Goal: Task Accomplishment & Management: Use online tool/utility

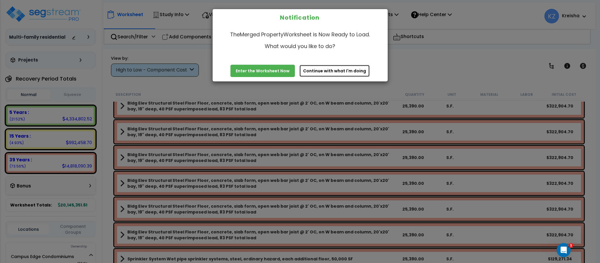
click at [308, 73] on button "Continue with what I'm doing" at bounding box center [334, 71] width 71 height 12
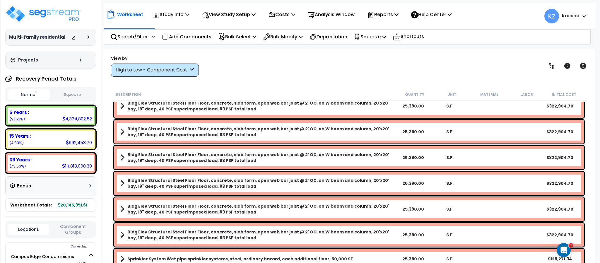
click at [291, 55] on div "View by: High to Low - Component Cost High to Low - Component Cost" at bounding box center [349, 66] width 480 height 22
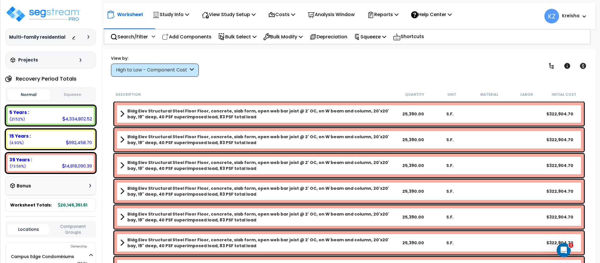
click at [235, 77] on div "View by: High to Low - Component Cost High to Low - Component Cost" at bounding box center [349, 66] width 480 height 22
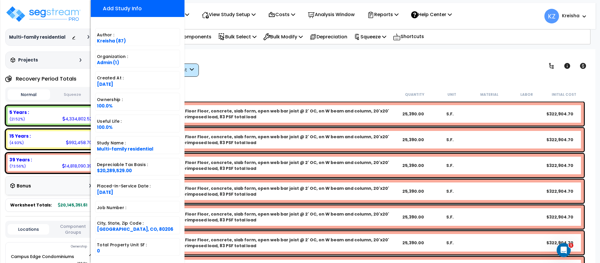
click at [271, 52] on div "Worksheet Study Info Study Setup Add Property Unit Template study Clone study KZ" at bounding box center [349, 180] width 492 height 263
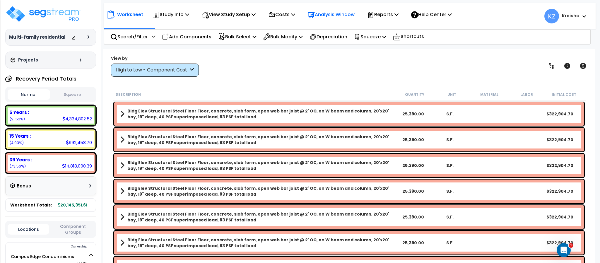
click at [323, 18] on p "Analysis Window" at bounding box center [331, 15] width 47 height 8
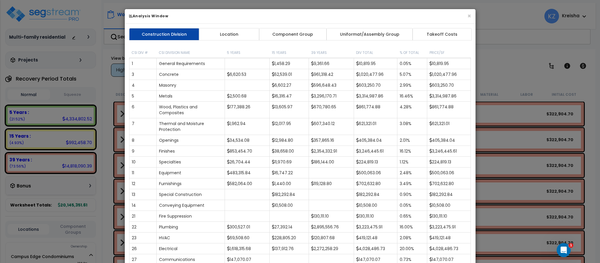
click at [501, 64] on div "× Analysis Window Construction Division Location Component Group Uniformat/Asse…" at bounding box center [300, 131] width 600 height 263
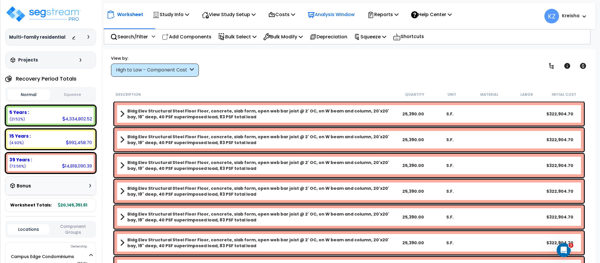
click at [329, 18] on p "Analysis Window" at bounding box center [331, 15] width 47 height 8
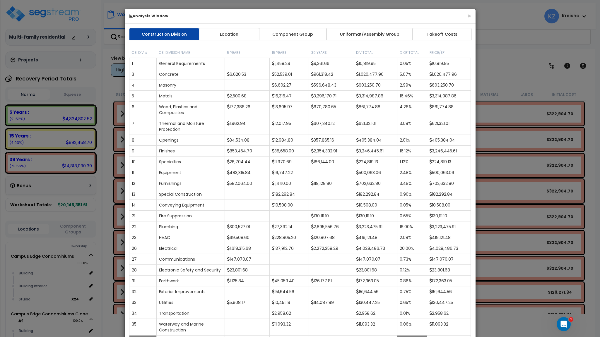
click at [411, 47] on th "% of Total" at bounding box center [412, 50] width 30 height 15
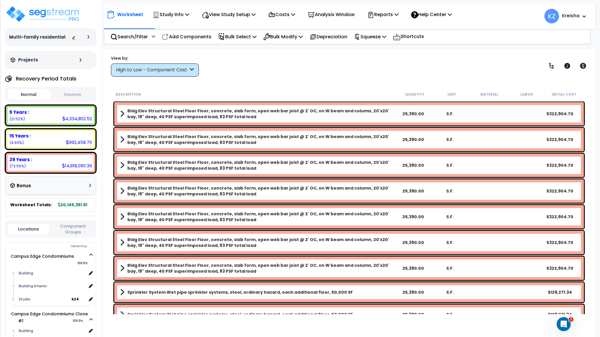
click at [336, 11] on p "Analysis Window" at bounding box center [331, 15] width 47 height 8
click at [0, 0] on div at bounding box center [0, 0] width 0 height 0
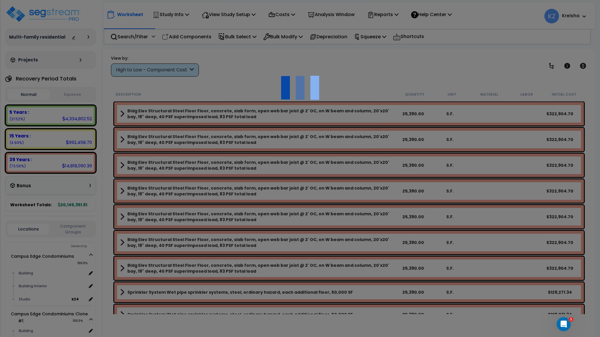
click at [319, 59] on img at bounding box center [300, 88] width 59 height 59
click at [298, 62] on img at bounding box center [300, 88] width 59 height 59
click at [307, 56] on div at bounding box center [300, 168] width 600 height 337
click at [339, 16] on div at bounding box center [300, 168] width 600 height 337
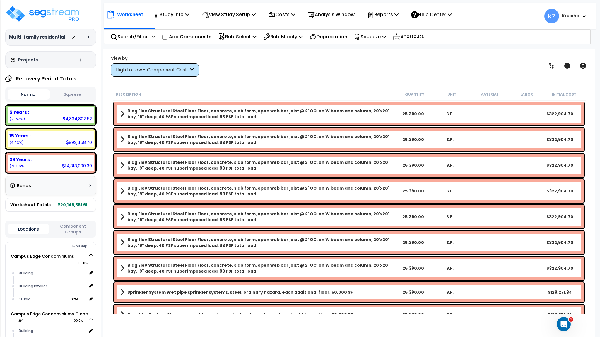
click at [0, 0] on div at bounding box center [0, 0] width 0 height 0
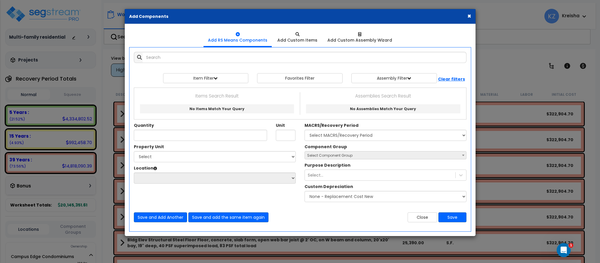
click at [469, 18] on button "×" at bounding box center [469, 16] width 4 height 6
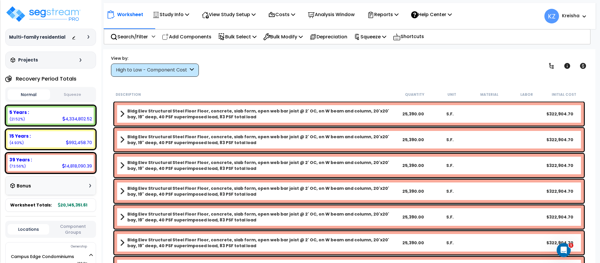
click at [469, 59] on div "View by: High to Low - Component Cost High to Low - Component Cost" at bounding box center [349, 66] width 480 height 22
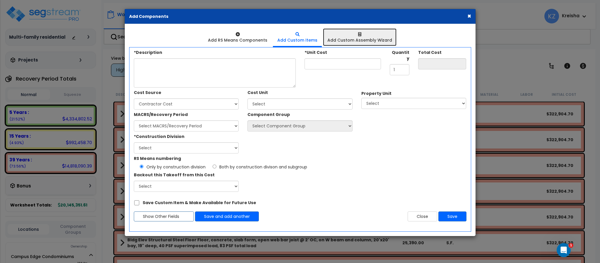
click at [363, 41] on div "Add Custom Assembly Wizard" at bounding box center [359, 40] width 65 height 6
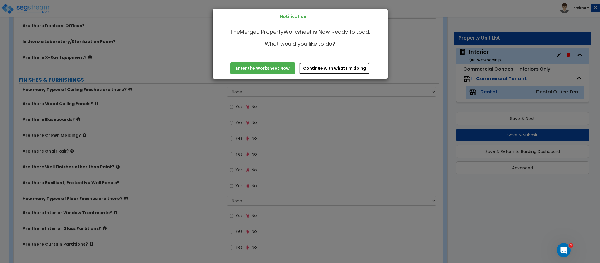
click at [332, 65] on button "Continue with what I'm doing" at bounding box center [334, 68] width 71 height 12
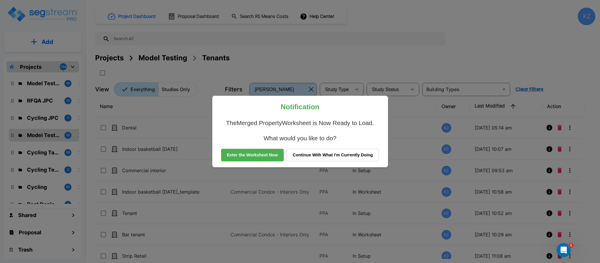
scroll to position [45, 0]
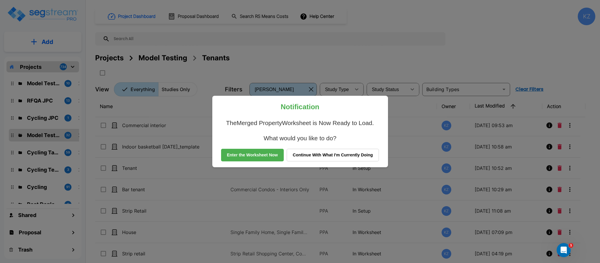
drag, startPoint x: 326, startPoint y: 157, endPoint x: 393, endPoint y: 21, distance: 150.9
click at [326, 156] on button "Continue With What I'm Currently Doing" at bounding box center [333, 155] width 93 height 13
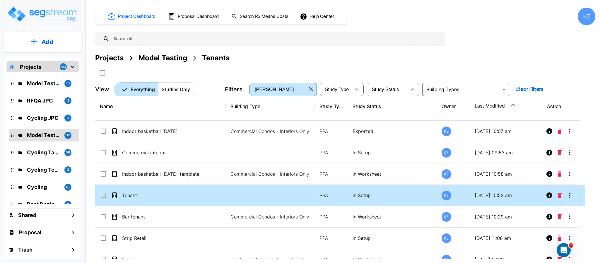
scroll to position [0, 0]
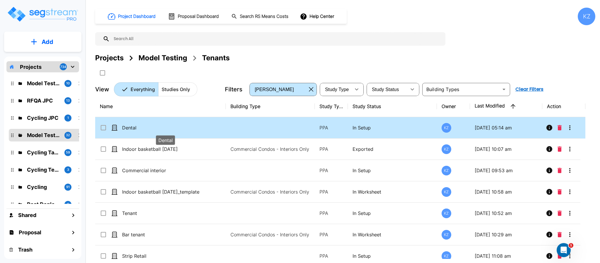
click at [168, 128] on p "Dental" at bounding box center [165, 127] width 87 height 7
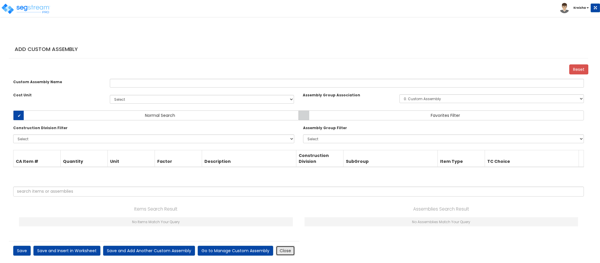
click at [285, 252] on link "Close" at bounding box center [285, 251] width 19 height 10
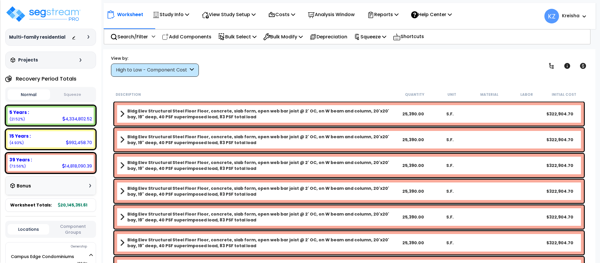
click at [306, 64] on div "View by: High to Low - Component Cost High to Low - Component Cost" at bounding box center [349, 66] width 480 height 22
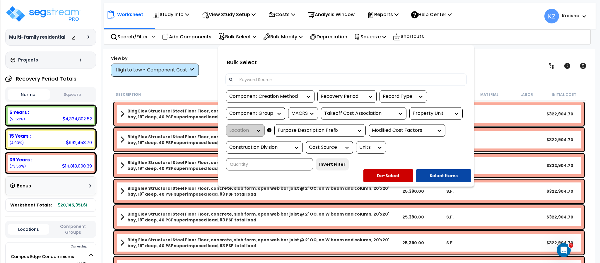
click at [520, 66] on div at bounding box center [300, 131] width 600 height 263
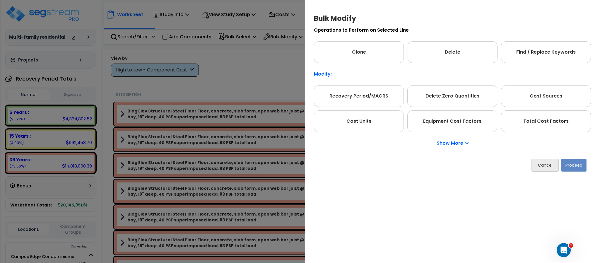
click at [463, 143] on p "Show More" at bounding box center [453, 143] width 32 height 5
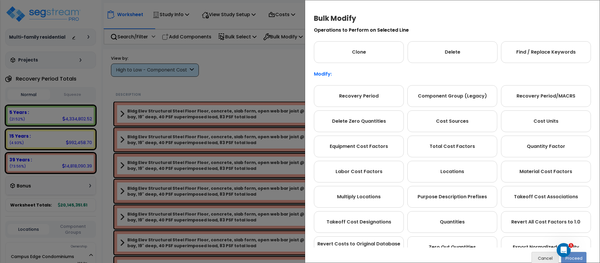
click at [284, 57] on div "Bulk Modify Operations to Perform on Selected Line Clone Delete Find / Replace …" at bounding box center [300, 131] width 600 height 263
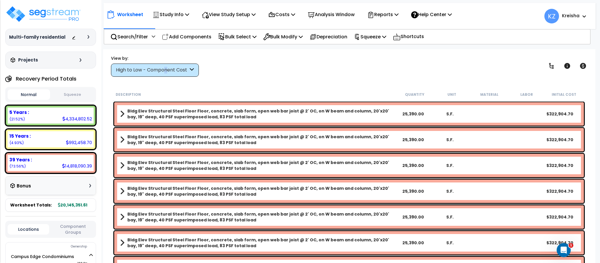
click at [168, 69] on div "High to Low - Component Cost" at bounding box center [152, 70] width 72 height 7
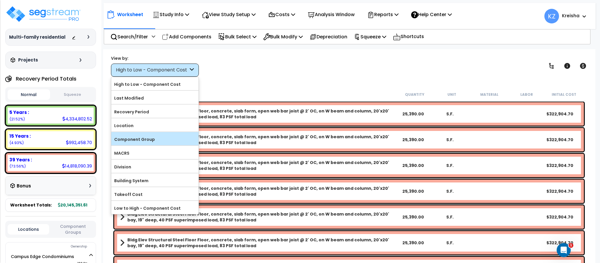
click at [143, 138] on label "Component Group" at bounding box center [154, 139] width 87 height 9
click at [0, 0] on input "Component Group" at bounding box center [0, 0] width 0 height 0
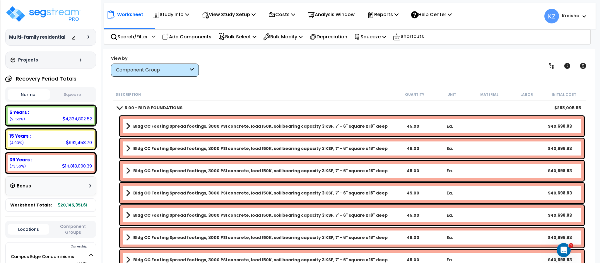
click at [146, 104] on link "6.00 - BLDG FOUNDATIONS" at bounding box center [149, 108] width 65 height 8
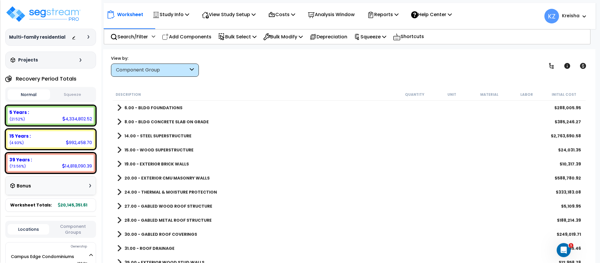
click at [267, 59] on div "View by: Component Group High to Low - Component Cost" at bounding box center [349, 66] width 480 height 22
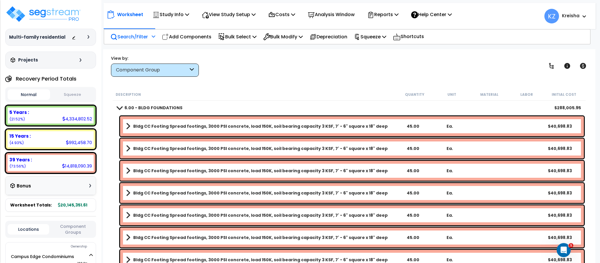
click at [136, 38] on p "Search/Filter" at bounding box center [128, 37] width 37 height 8
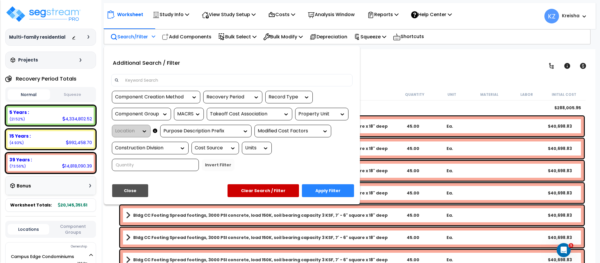
click at [336, 115] on div "Property Unit" at bounding box center [317, 114] width 38 height 7
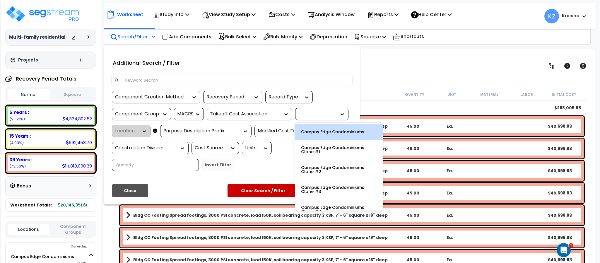
click at [330, 130] on div "Campus Edge Condominiums" at bounding box center [339, 132] width 88 height 16
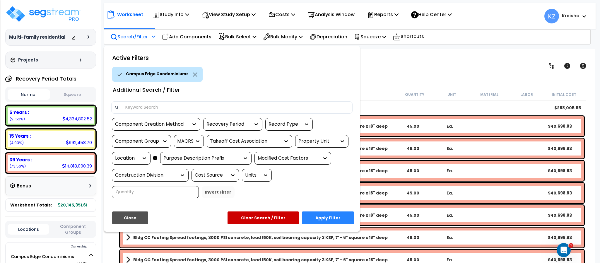
click at [311, 216] on button "Apply Filter" at bounding box center [328, 217] width 52 height 13
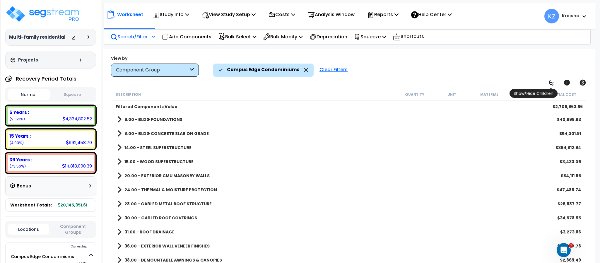
click at [549, 84] on icon at bounding box center [551, 82] width 7 height 7
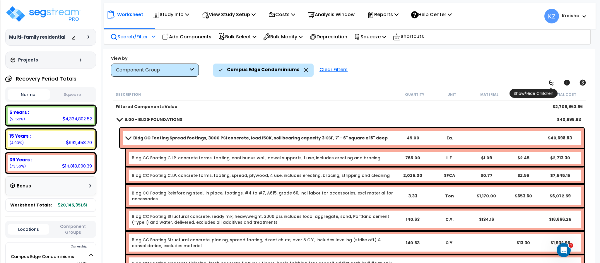
click at [549, 84] on icon at bounding box center [551, 82] width 7 height 7
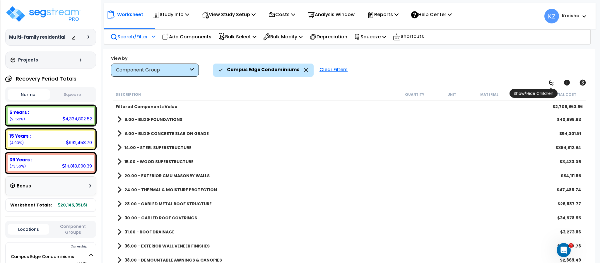
click at [549, 84] on icon at bounding box center [551, 82] width 7 height 7
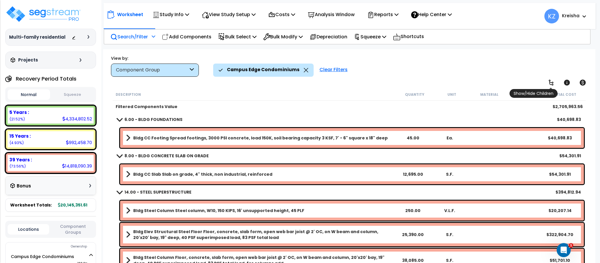
click at [550, 83] on icon at bounding box center [551, 83] width 5 height 6
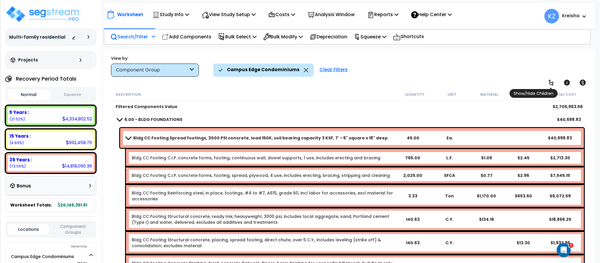
click at [551, 83] on icon at bounding box center [551, 82] width 7 height 7
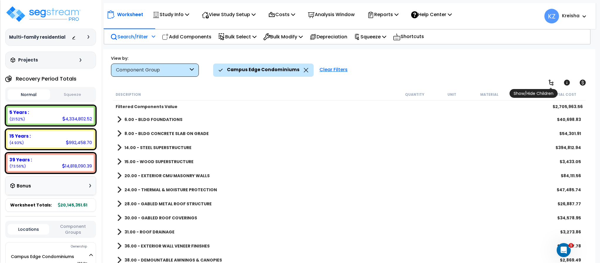
click at [551, 83] on icon at bounding box center [551, 82] width 7 height 7
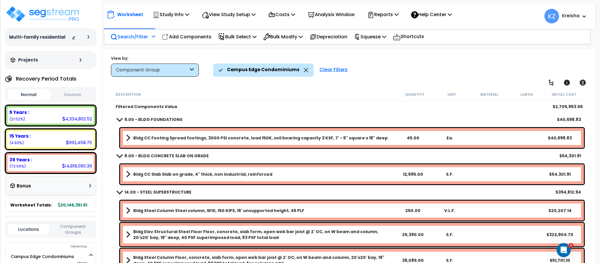
click at [479, 71] on div "Campus Edge Condominiums Clear Filters" at bounding box center [401, 70] width 376 height 13
click at [426, 58] on div "View by: Component Group High to Low - Component Cost" at bounding box center [349, 66] width 480 height 22
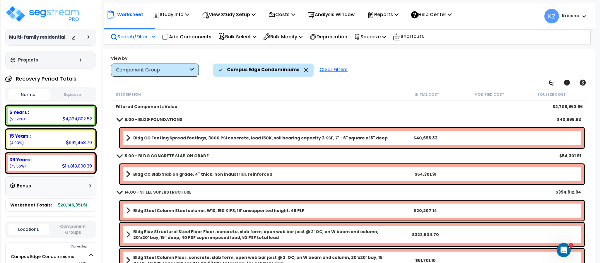
click at [402, 69] on div "Campus Edge Condominiums Clear Filters" at bounding box center [401, 70] width 376 height 13
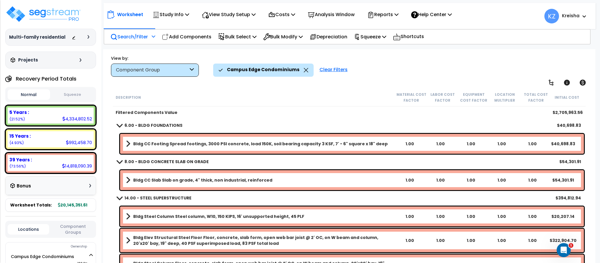
click at [375, 53] on div "Worksheet Study Info Study Setup Add Property Unit Template study Clone study KZ" at bounding box center [349, 180] width 492 height 263
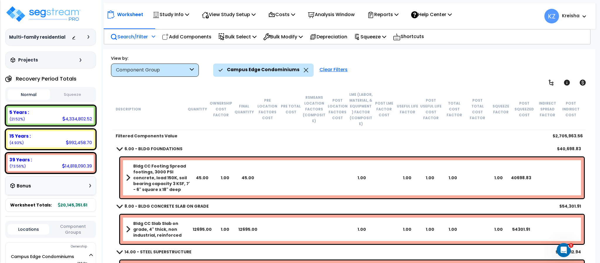
click at [429, 70] on div "Campus Edge Condominiums Clear Filters" at bounding box center [401, 70] width 376 height 13
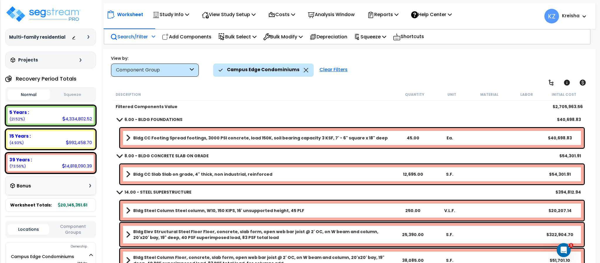
click at [418, 75] on div "Campus Edge Condominiums Clear Filters" at bounding box center [401, 70] width 376 height 13
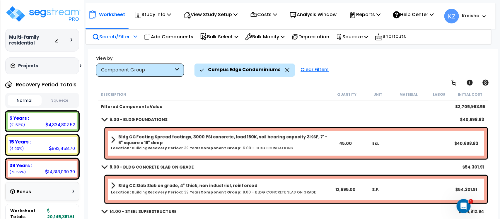
click at [377, 77] on div "Worksheet Study Info Study Setup Add Property Unit Template study Clone study KZ" at bounding box center [293, 158] width 410 height 219
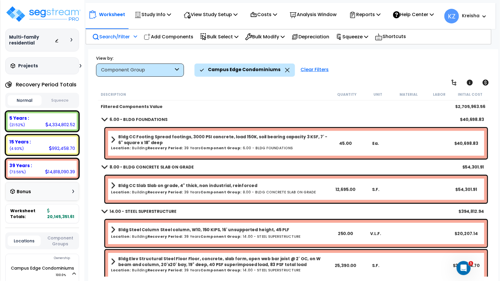
click at [371, 75] on div "Campus Edge Condominiums Clear Filters" at bounding box center [343, 70] width 298 height 13
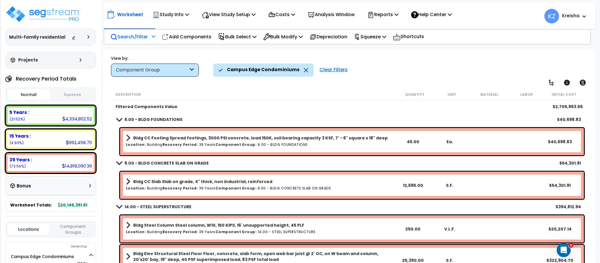
click at [182, 74] on div "Component Group" at bounding box center [155, 70] width 88 height 13
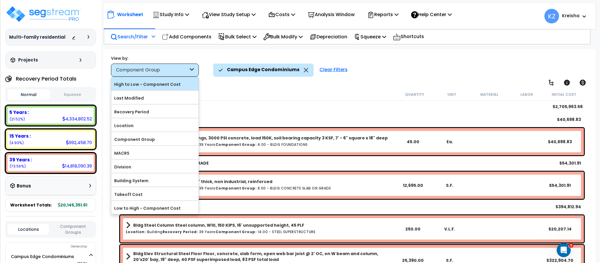
click at [153, 86] on label "High to Low - Component Cost" at bounding box center [154, 84] width 87 height 9
click at [0, 0] on input "High to Low - Component Cost" at bounding box center [0, 0] width 0 height 0
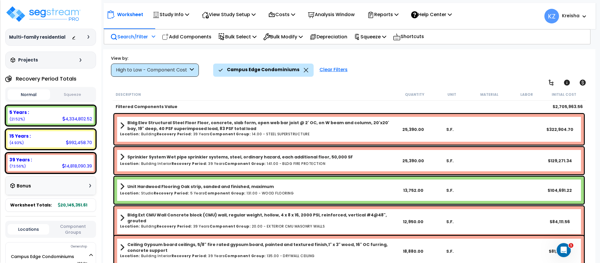
click at [398, 69] on div "Campus Edge Condominiums Clear Filters" at bounding box center [401, 70] width 376 height 13
click at [135, 69] on div "High to Low - Component Cost" at bounding box center [152, 70] width 72 height 7
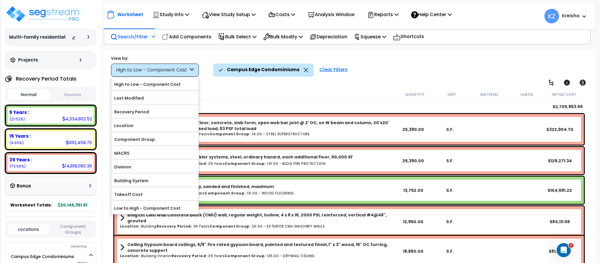
click at [136, 101] on label "Last Modified" at bounding box center [154, 98] width 87 height 9
click at [0, 0] on input "Last Modified" at bounding box center [0, 0] width 0 height 0
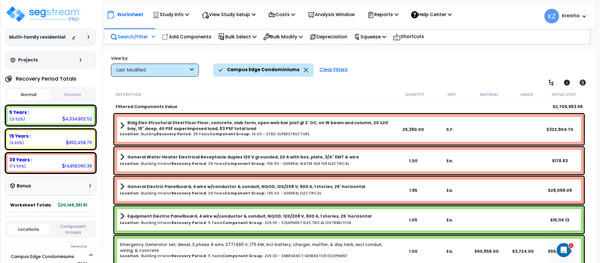
click at [389, 67] on div "Campus Edge Condominiums Clear Filters" at bounding box center [401, 70] width 376 height 13
click at [165, 68] on div "Last Modified" at bounding box center [152, 70] width 72 height 7
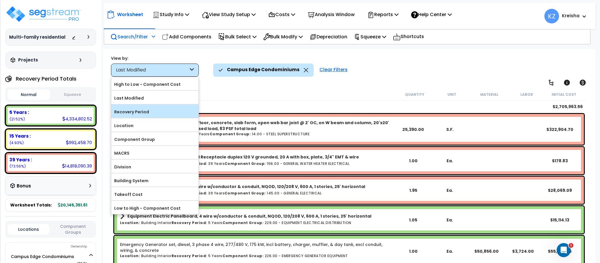
click at [140, 115] on label "Recovery Period" at bounding box center [154, 111] width 87 height 9
click at [0, 0] on input "Recovery Period" at bounding box center [0, 0] width 0 height 0
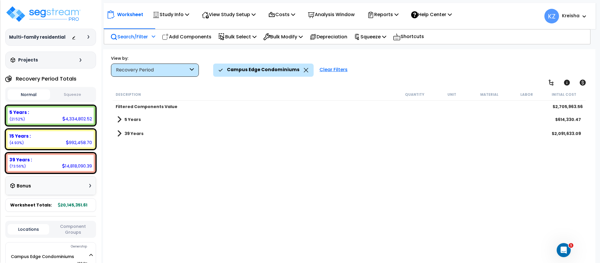
scroll to position [0, 0]
click at [132, 117] on b "5 Years" at bounding box center [132, 120] width 16 height 6
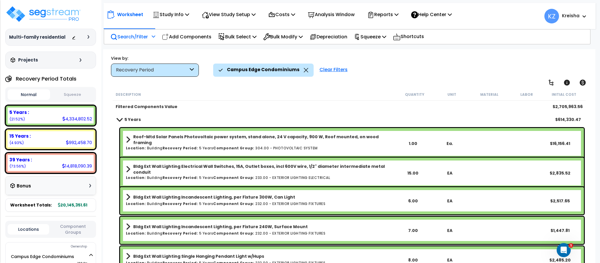
click at [132, 117] on b "5 Years" at bounding box center [132, 120] width 16 height 6
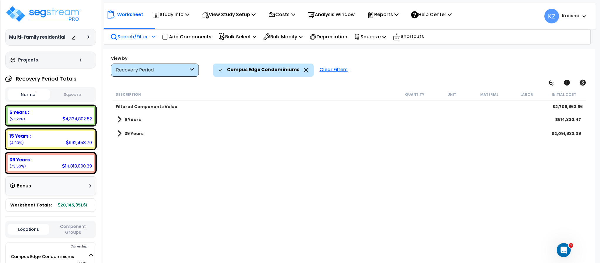
click at [142, 39] on p "Search/Filter" at bounding box center [128, 37] width 37 height 8
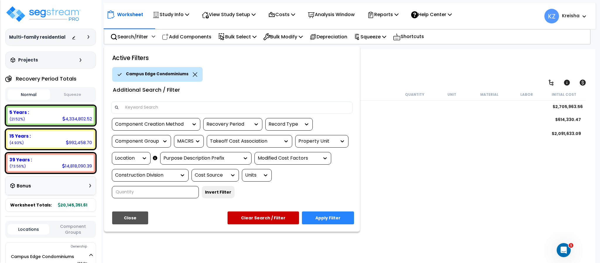
click at [331, 139] on div "Property Unit" at bounding box center [317, 141] width 38 height 7
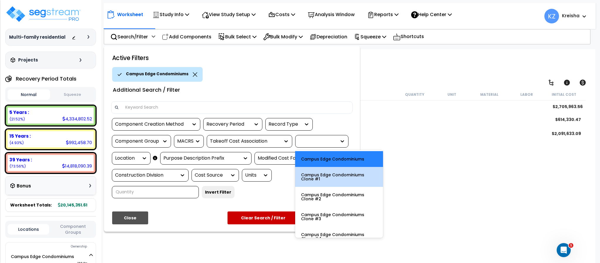
scroll to position [65, 0]
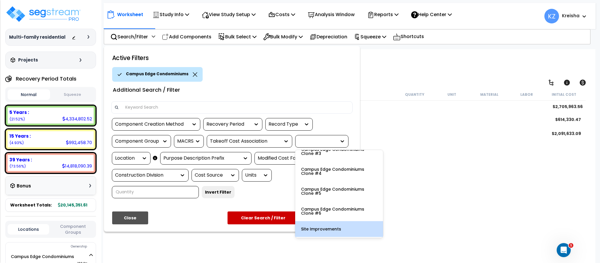
click at [324, 229] on div "Site Improvements" at bounding box center [339, 229] width 88 height 16
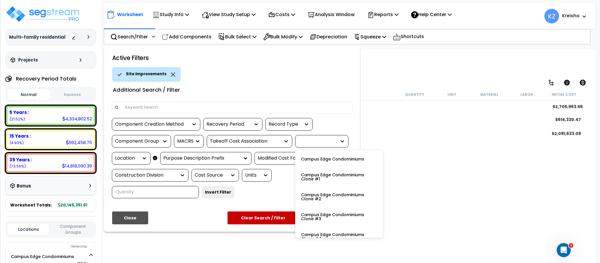
click at [326, 143] on div at bounding box center [317, 141] width 38 height 7
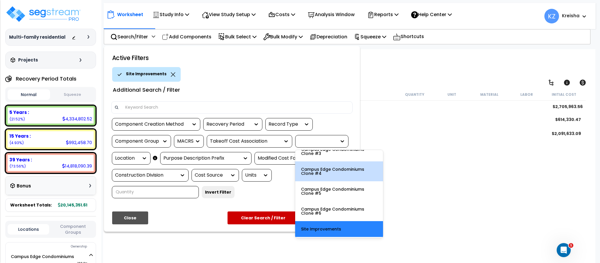
scroll to position [0, 0]
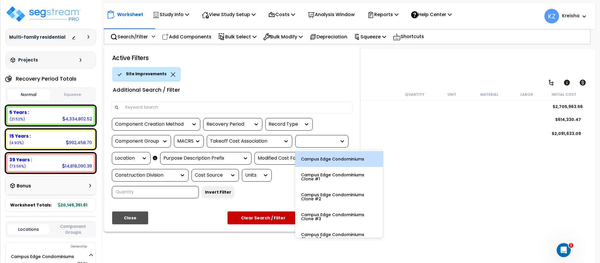
click at [329, 159] on div "Campus Edge Condominiums" at bounding box center [339, 159] width 88 height 16
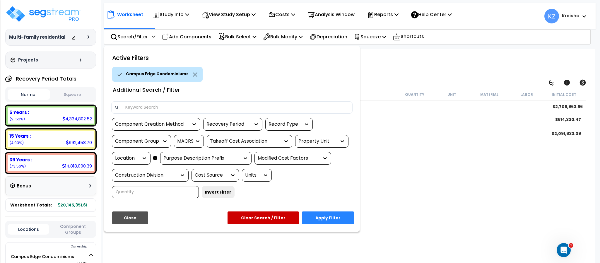
click at [314, 141] on div "Property Unit" at bounding box center [317, 141] width 38 height 7
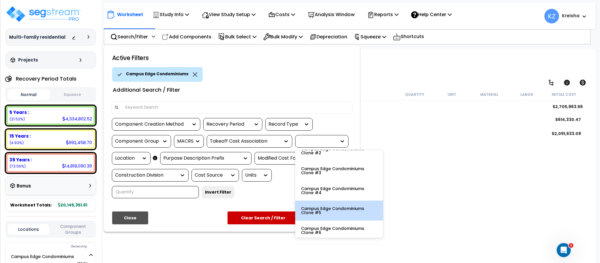
scroll to position [65, 0]
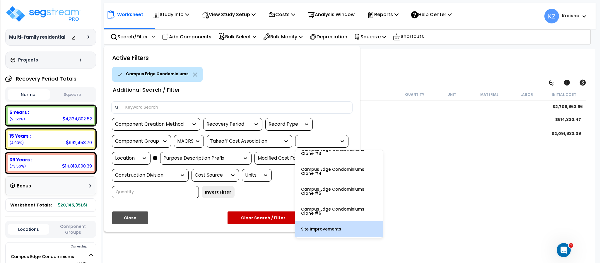
click at [324, 226] on div "Site Improvements" at bounding box center [339, 229] width 88 height 16
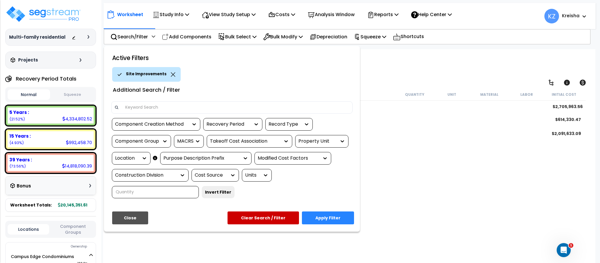
click at [331, 215] on button "Apply Filter" at bounding box center [328, 217] width 52 height 13
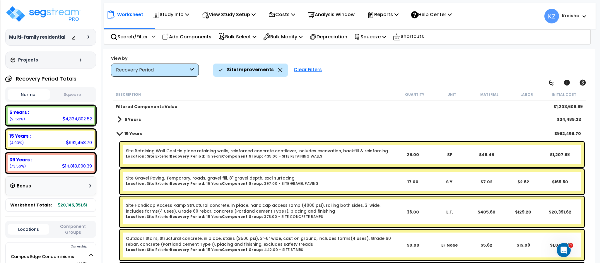
click at [131, 115] on div "5 Years $34,489.23" at bounding box center [349, 119] width 470 height 14
click at [135, 119] on b "5 Years" at bounding box center [132, 120] width 16 height 6
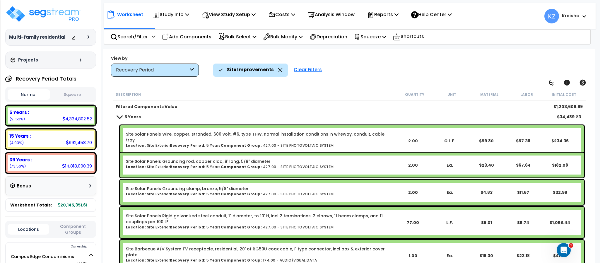
scroll to position [0, 0]
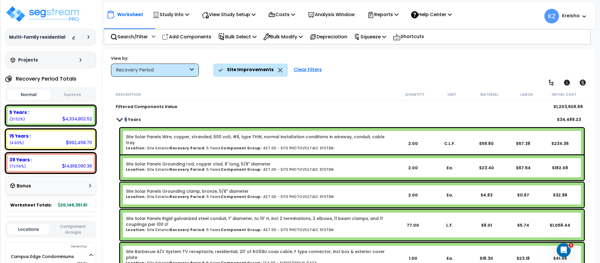
drag, startPoint x: 126, startPoint y: 120, endPoint x: 124, endPoint y: 127, distance: 7.2
click at [127, 121] on b "5 Years" at bounding box center [132, 120] width 16 height 6
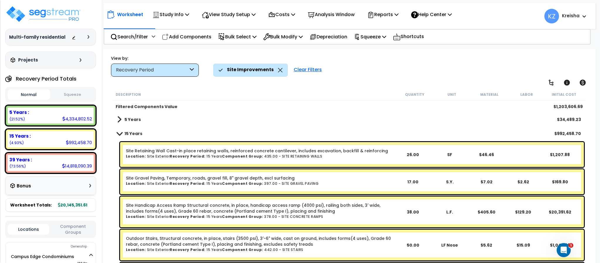
click at [133, 136] on b "15 Years" at bounding box center [133, 134] width 18 height 6
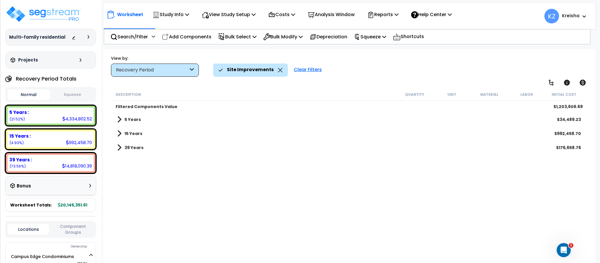
click at [121, 150] on span at bounding box center [119, 147] width 4 height 8
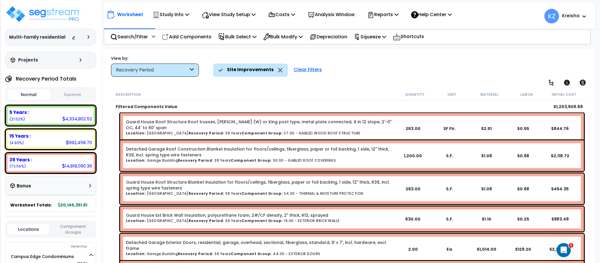
scroll to position [234, 0]
click at [147, 42] on div "Search/Filter Additional Search / Filter" at bounding box center [132, 37] width 45 height 14
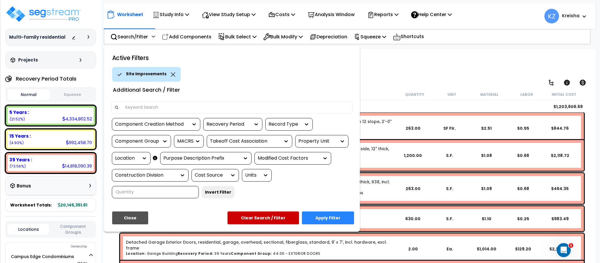
click at [148, 107] on input at bounding box center [236, 107] width 228 height 9
type input "garage"
click at [307, 215] on button "Apply Filter" at bounding box center [328, 217] width 52 height 13
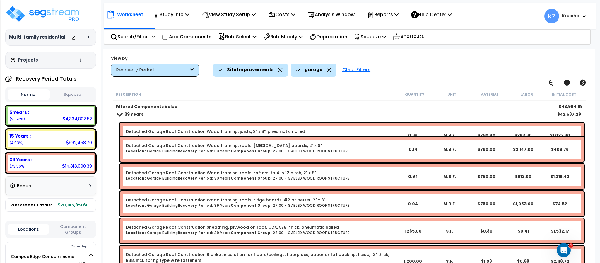
scroll to position [0, 0]
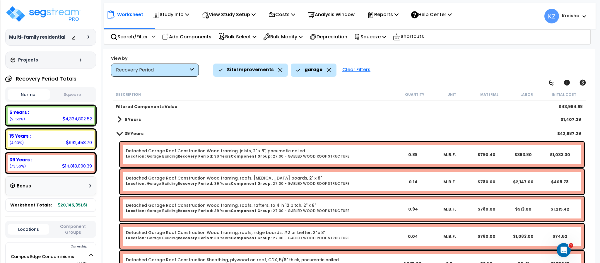
click at [132, 136] on b "39 Years" at bounding box center [133, 134] width 19 height 6
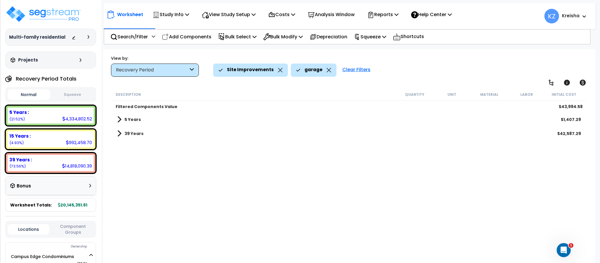
click at [134, 135] on b "39 Years" at bounding box center [133, 134] width 19 height 6
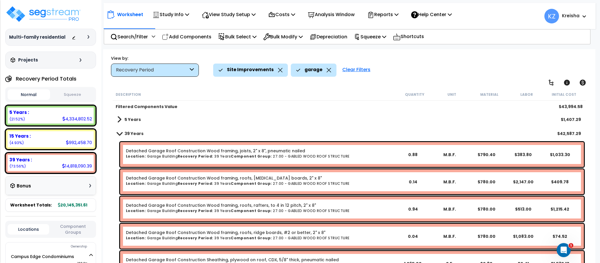
click at [327, 71] on icon at bounding box center [329, 70] width 4 height 4
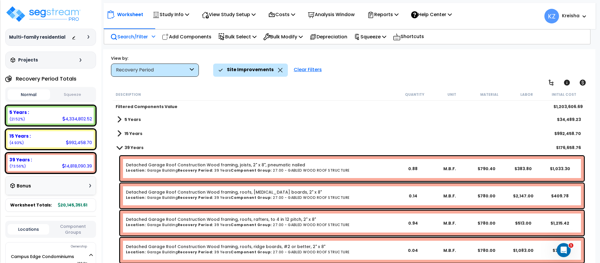
click at [148, 35] on div "Search/Filter Additional Search / Filter" at bounding box center [132, 37] width 45 height 14
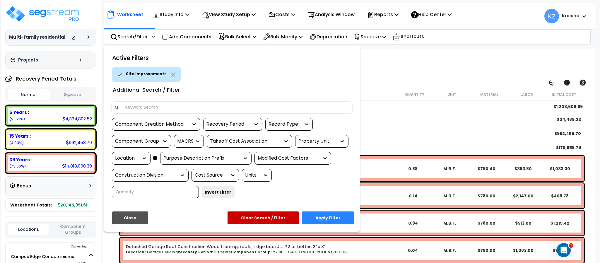
click at [198, 106] on input at bounding box center [236, 107] width 228 height 9
type input "piping"
click at [336, 216] on button "Apply Filter" at bounding box center [328, 217] width 52 height 13
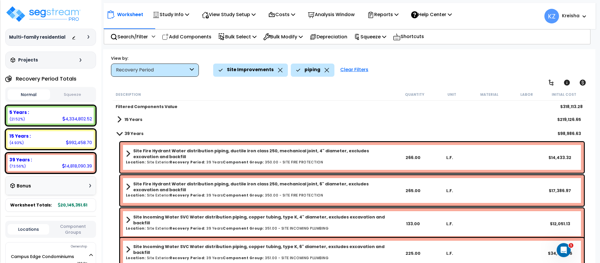
click at [134, 117] on b "15 Years" at bounding box center [133, 120] width 18 height 6
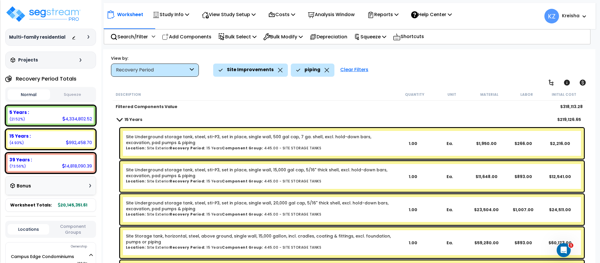
click at [134, 119] on b "15 Years" at bounding box center [133, 120] width 18 height 6
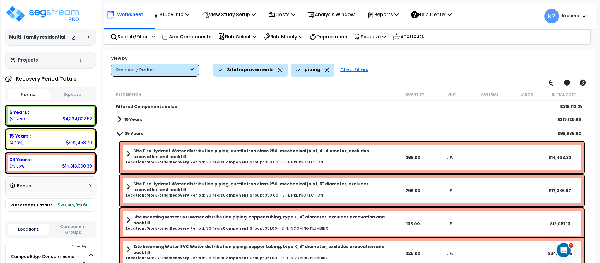
click at [129, 132] on b "39 Years" at bounding box center [133, 134] width 19 height 6
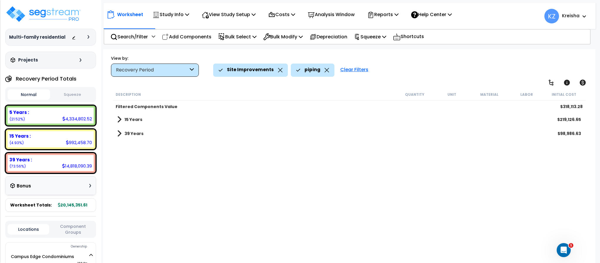
click at [131, 130] on link "39 Years" at bounding box center [130, 133] width 26 height 8
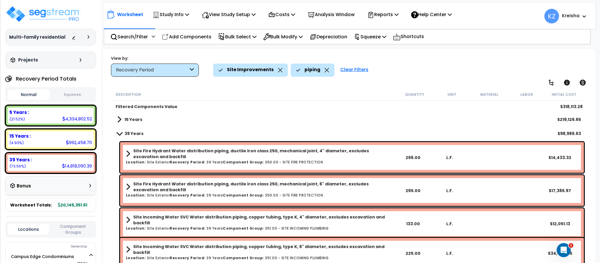
click at [131, 117] on b "15 Years" at bounding box center [133, 120] width 18 height 6
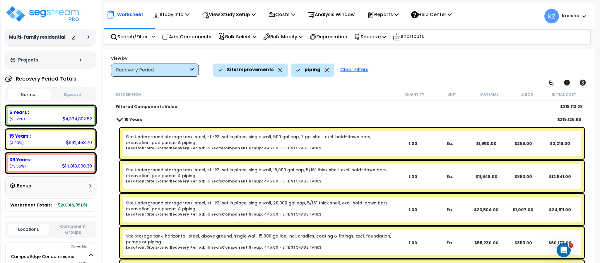
click at [134, 117] on b "15 Years" at bounding box center [133, 120] width 18 height 6
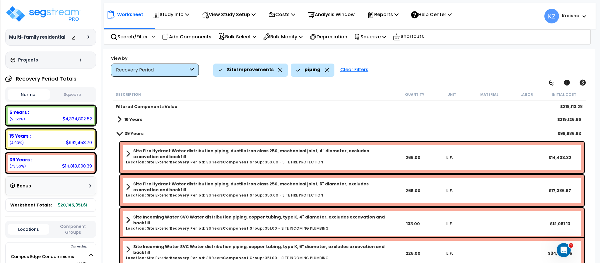
drag, startPoint x: 134, startPoint y: 130, endPoint x: 184, endPoint y: 109, distance: 55.1
click at [134, 131] on b "39 Years" at bounding box center [133, 134] width 19 height 6
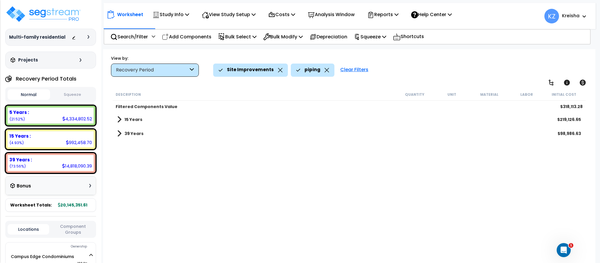
click at [324, 70] on icon at bounding box center [326, 70] width 5 height 4
click at [395, 63] on div "View by: Recovery Period High to Low - Component Cost" at bounding box center [349, 66] width 480 height 22
click at [167, 71] on div "Recovery Period" at bounding box center [152, 70] width 72 height 7
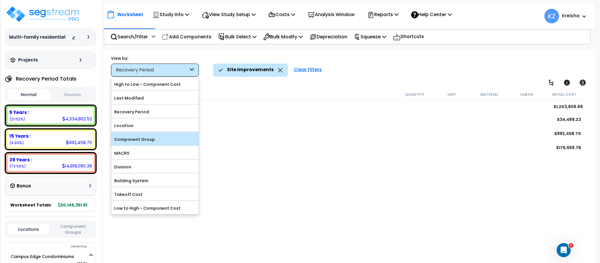
click at [147, 140] on label "Component Group" at bounding box center [154, 139] width 87 height 9
click at [0, 0] on input "Component Group" at bounding box center [0, 0] width 0 height 0
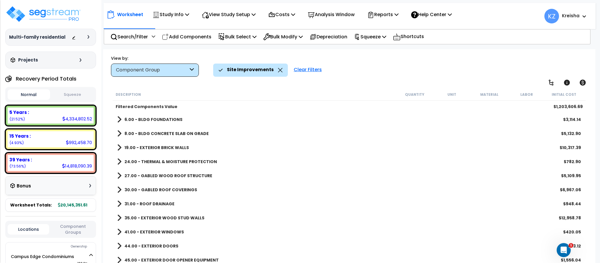
click at [397, 61] on div "View by: Component Group High to Low - Component Cost" at bounding box center [349, 66] width 480 height 22
click at [145, 38] on p "Search/Filter" at bounding box center [128, 37] width 37 height 8
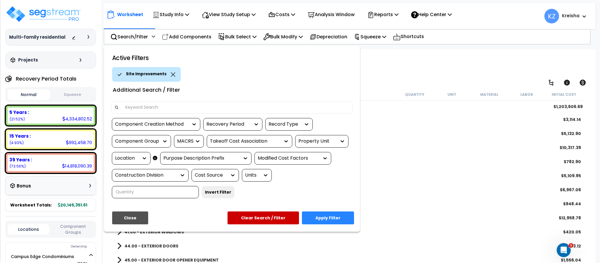
click at [324, 139] on div "Property Unit" at bounding box center [317, 141] width 38 height 7
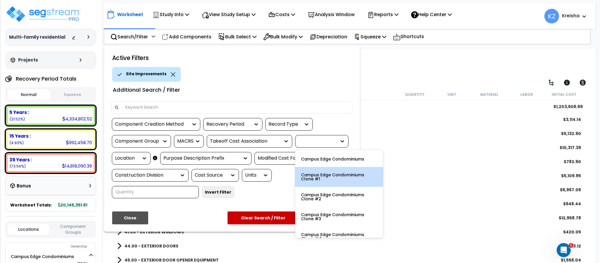
click at [310, 163] on div "Campus Edge Condominiums" at bounding box center [339, 159] width 88 height 16
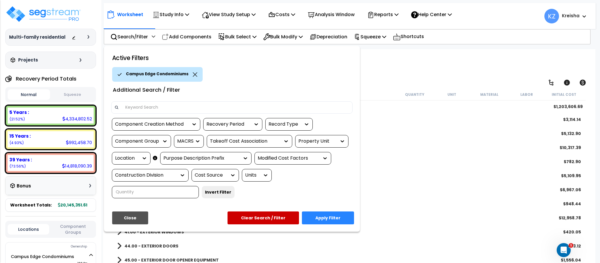
click at [309, 217] on button "Apply Filter" at bounding box center [328, 217] width 52 height 13
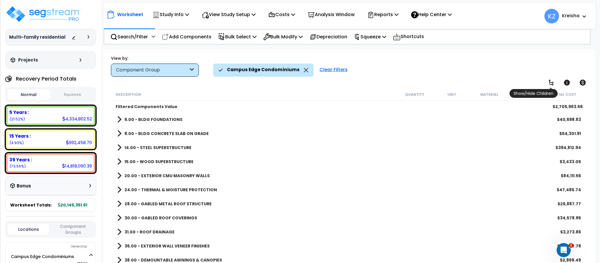
click at [551, 82] on icon at bounding box center [551, 82] width 7 height 7
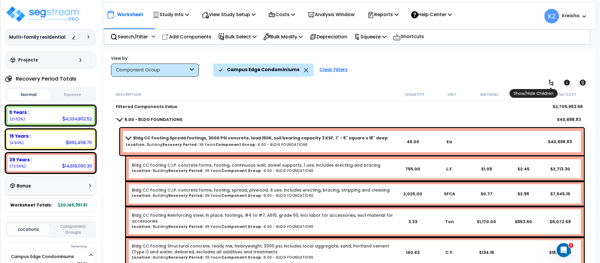
click at [552, 82] on icon at bounding box center [551, 82] width 7 height 7
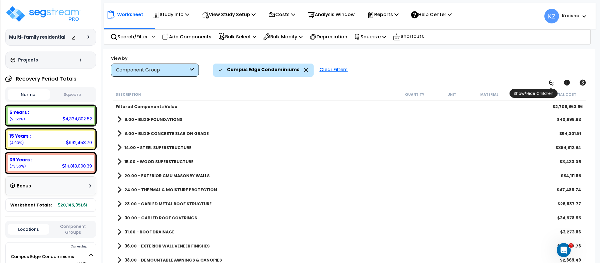
click at [552, 81] on icon at bounding box center [551, 82] width 7 height 7
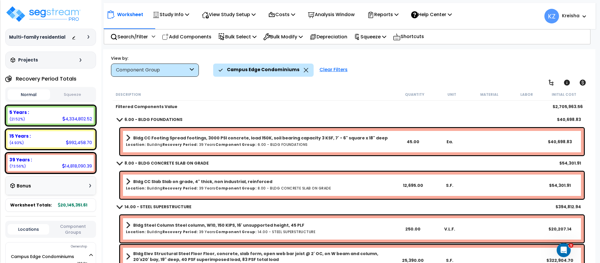
click at [400, 73] on div "Campus Edge Condominiums Clear Filters" at bounding box center [401, 70] width 376 height 13
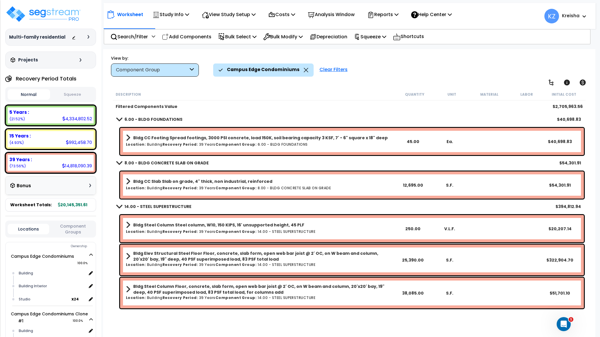
click at [417, 74] on div "Campus Edge Condominiums Clear Filters" at bounding box center [401, 70] width 376 height 13
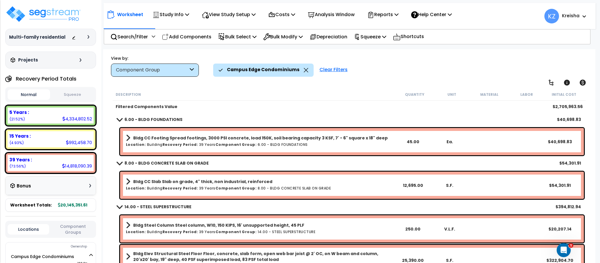
click at [380, 74] on div "Campus Edge Condominiums Clear Filters" at bounding box center [401, 70] width 376 height 13
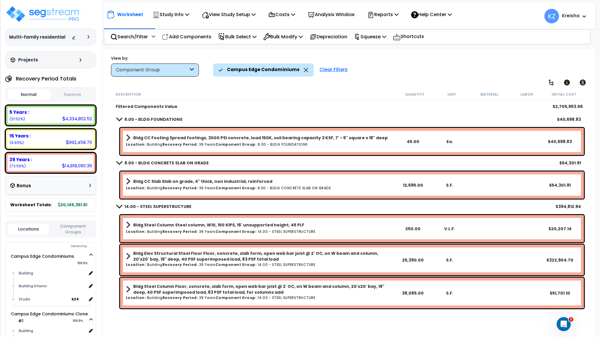
click at [392, 72] on div "Campus Edge Condominiums Clear Filters" at bounding box center [401, 70] width 376 height 13
click at [362, 88] on div "Worksheet Study Info Study Setup Add Property Unit Template study Clone study KZ" at bounding box center [349, 217] width 492 height 337
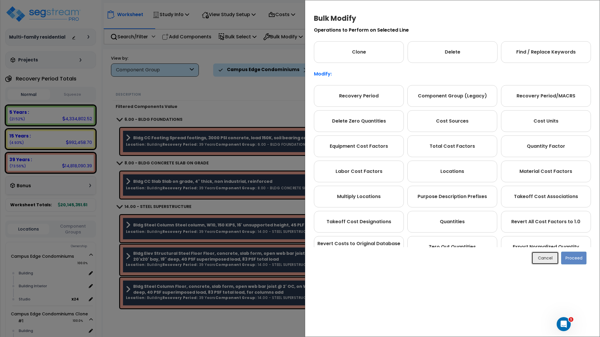
click at [540, 257] on button "Cancel" at bounding box center [545, 258] width 27 height 13
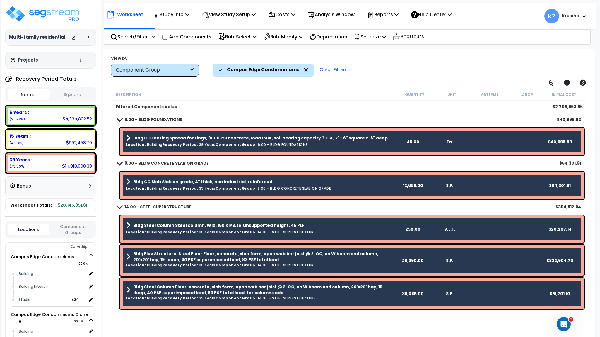
click at [408, 61] on div "View by: Component Group High to Low - Component Cost" at bounding box center [349, 66] width 480 height 22
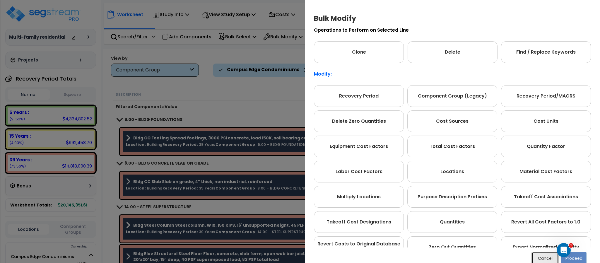
click at [547, 259] on button "Cancel" at bounding box center [545, 258] width 27 height 13
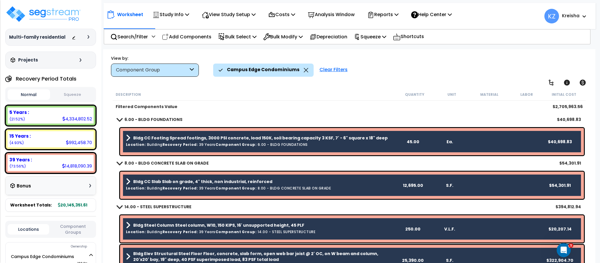
click at [416, 68] on div "Campus Edge Condominiums Clear Filters" at bounding box center [401, 70] width 376 height 13
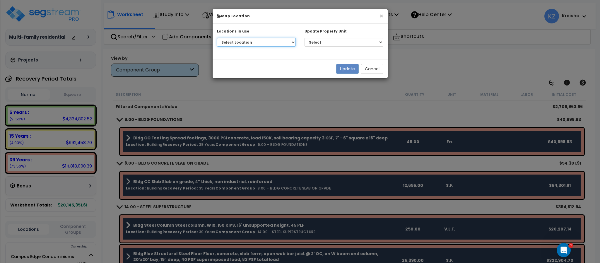
click at [267, 46] on select "Select Location Campus Edge Condominiums - Building Campus Edge Condominiums - …" at bounding box center [256, 42] width 79 height 9
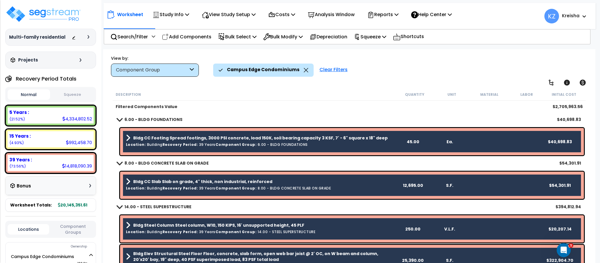
click at [377, 78] on div "Worksheet Study Info Study Setup Add Property Unit Template study Clone study KZ" at bounding box center [349, 180] width 492 height 263
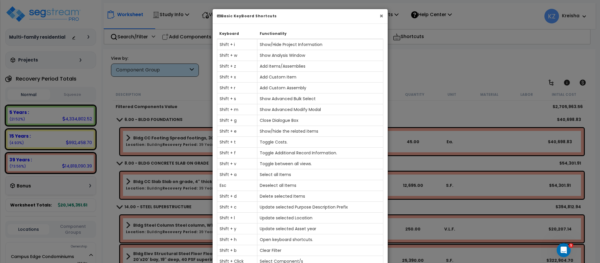
click at [381, 15] on button "×" at bounding box center [382, 16] width 4 height 6
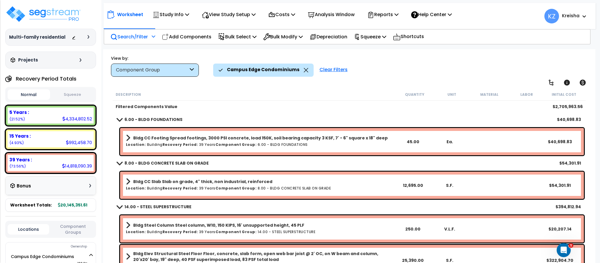
click at [128, 39] on p "Search/Filter" at bounding box center [128, 37] width 37 height 8
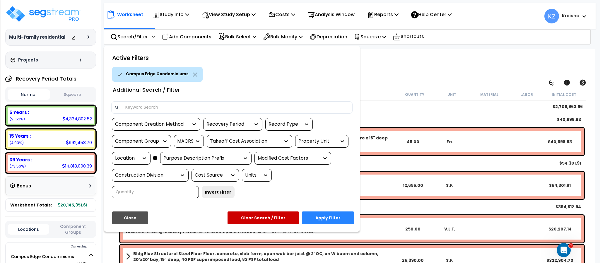
click at [132, 158] on div "Location" at bounding box center [126, 158] width 23 height 7
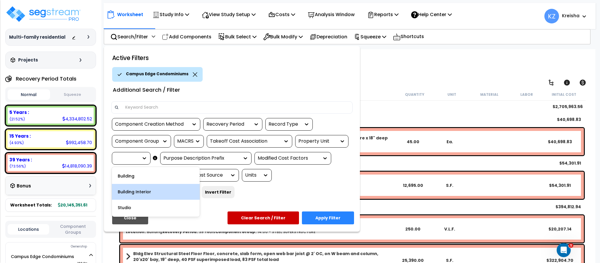
click at [142, 187] on div "Building Interior" at bounding box center [156, 192] width 88 height 16
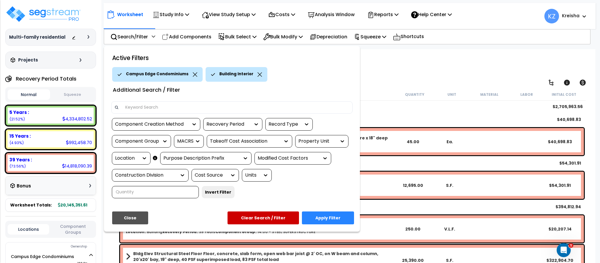
click at [138, 158] on div "Location" at bounding box center [126, 158] width 23 height 7
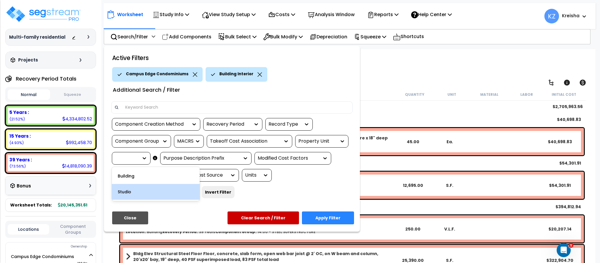
click at [136, 193] on div "Studio" at bounding box center [156, 192] width 88 height 16
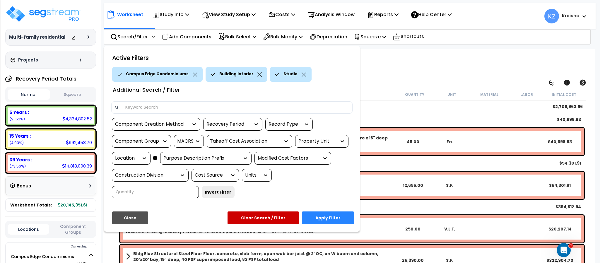
click at [319, 218] on button "Apply Filter" at bounding box center [328, 217] width 52 height 13
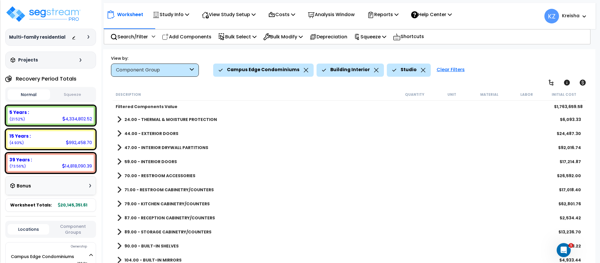
click at [492, 61] on div "View by: Component Group High to Low - Component Cost" at bounding box center [349, 66] width 480 height 22
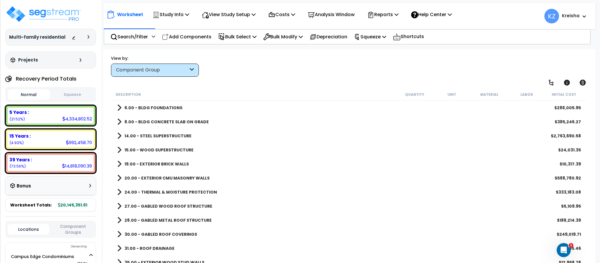
click at [243, 60] on div "View by: Component Group High to Low - Component Cost" at bounding box center [349, 66] width 480 height 22
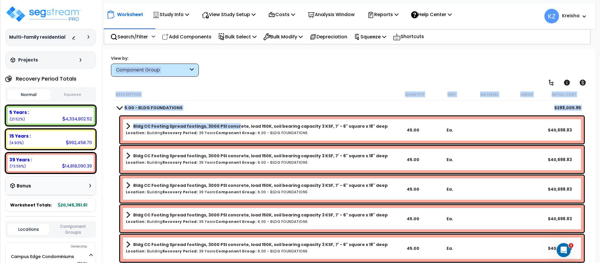
click at [233, 129] on link "Bldg CC Footing Spread footings, 3000 PSI concrete, load 150K, soil bearing cap…" at bounding box center [260, 126] width 269 height 8
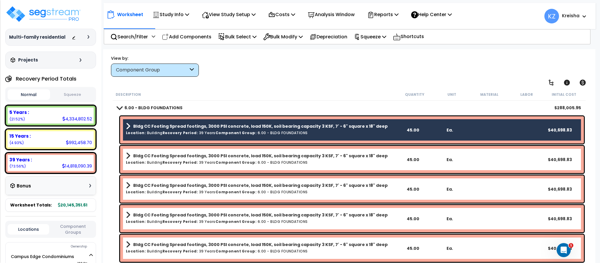
click at [257, 72] on div "View by: Component Group High to Low - Component Cost" at bounding box center [349, 66] width 480 height 22
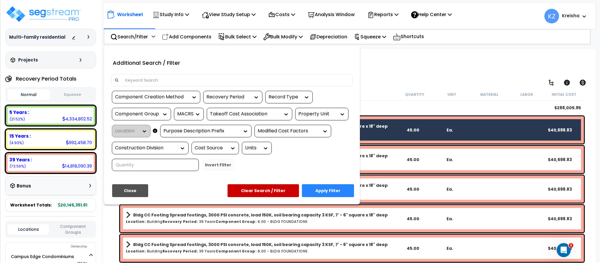
click at [421, 18] on div at bounding box center [300, 131] width 600 height 263
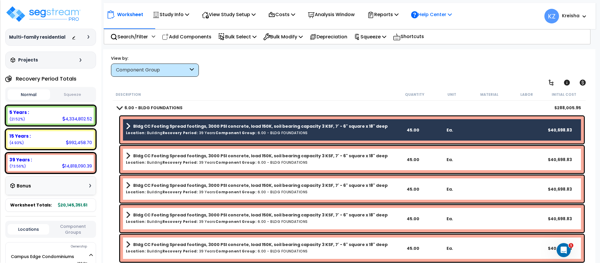
click at [441, 18] on p "Help Center" at bounding box center [431, 15] width 41 height 8
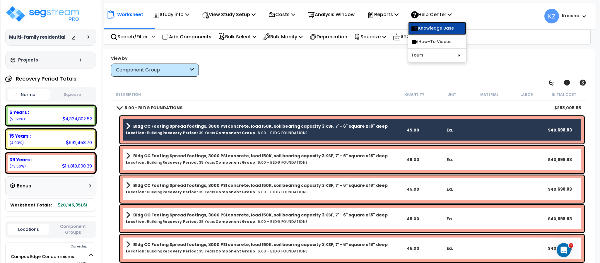
click at [439, 30] on link "Knowledge Base" at bounding box center [437, 28] width 58 height 13
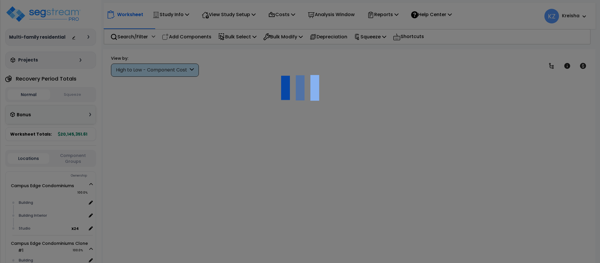
click at [480, 36] on div "Search/Filter Additional Search / Filter Add Components Bulk Select Select By..…" at bounding box center [347, 37] width 487 height 16
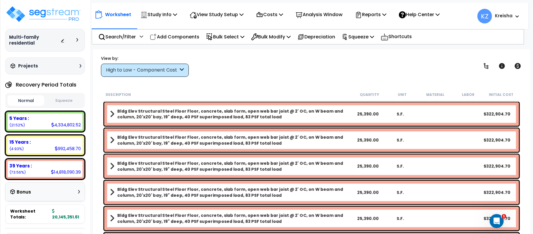
scroll to position [26, 0]
click at [374, 33] on p "Squeeze" at bounding box center [358, 37] width 32 height 8
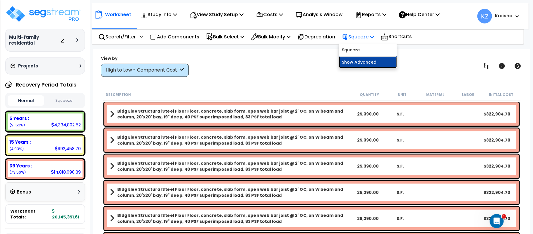
click at [373, 61] on link "Show Advanced" at bounding box center [368, 62] width 58 height 12
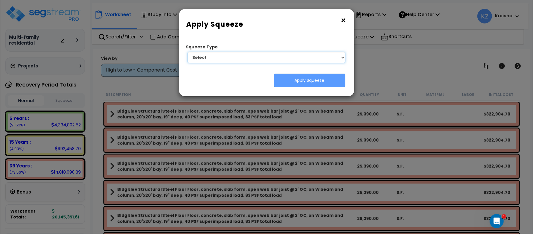
click at [299, 56] on select "Select 1. Squeeze Entire Worksheet 2. Squeeze by [PERSON_NAME] Cost 3. Squeeze …" at bounding box center [267, 57] width 158 height 11
click at [341, 21] on button "×" at bounding box center [344, 20] width 6 height 9
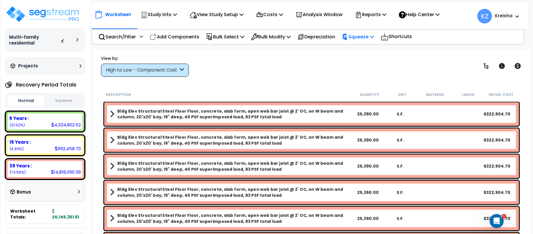
click at [367, 42] on div "Squeeze" at bounding box center [358, 37] width 32 height 14
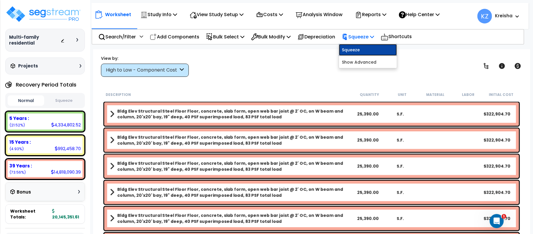
click at [365, 47] on link "Squeeze" at bounding box center [368, 50] width 58 height 12
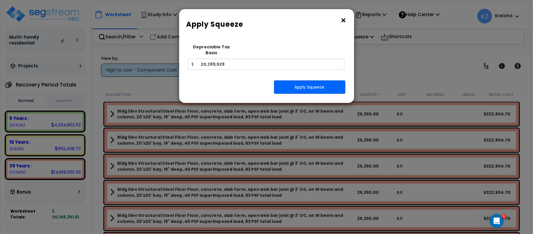
click at [341, 19] on button "×" at bounding box center [344, 20] width 6 height 9
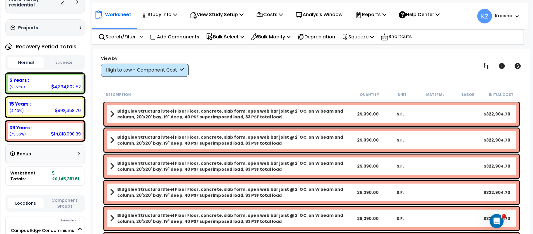
scroll to position [26, 0]
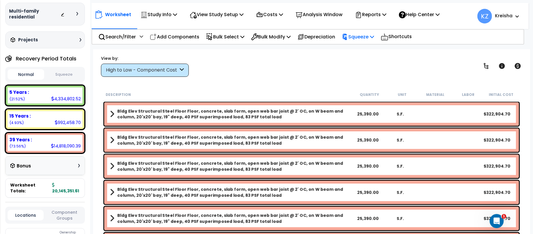
click at [365, 36] on p "Squeeze" at bounding box center [358, 37] width 32 height 8
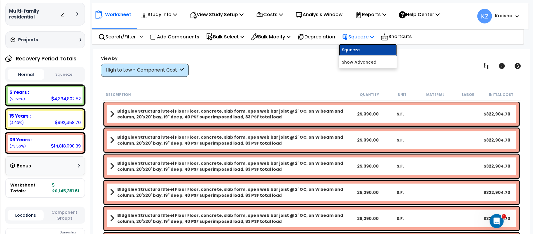
click at [358, 47] on link "Squeeze" at bounding box center [368, 50] width 58 height 12
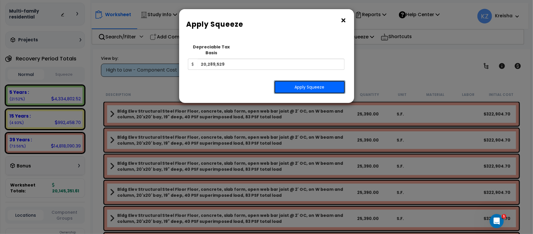
click at [315, 80] on button "Apply Squeeze" at bounding box center [309, 86] width 71 height 13
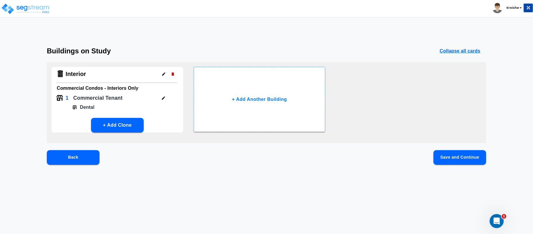
click at [80, 151] on button "Back" at bounding box center [73, 157] width 53 height 15
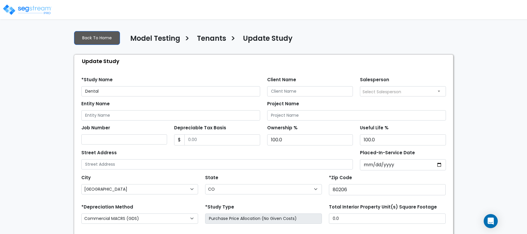
select select "CO"
select select "2000"
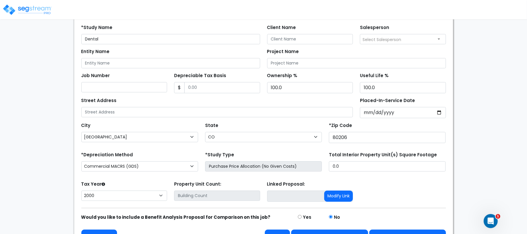
scroll to position [43, 0]
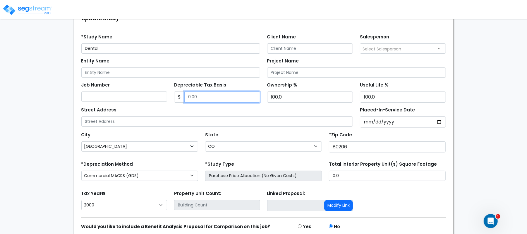
click at [221, 97] on input "Depreciable Tax Basis" at bounding box center [222, 96] width 76 height 11
click at [504, 115] on div "We are Building your Study. So please grab a coffee and let us do the heavy lif…" at bounding box center [263, 121] width 527 height 276
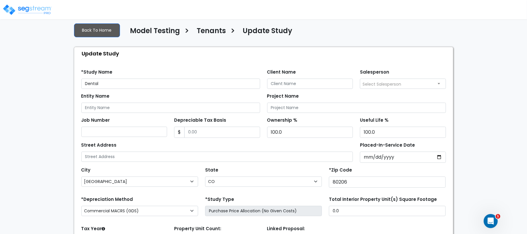
scroll to position [0, 0]
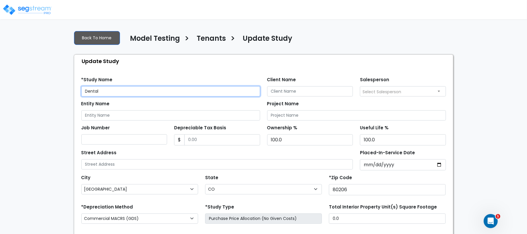
drag, startPoint x: 112, startPoint y: 91, endPoint x: 31, endPoint y: 92, distance: 81.1
click at [31, 92] on div "We are Building your Study. So please grab a coffee and let us do the heavy lif…" at bounding box center [263, 164] width 527 height 276
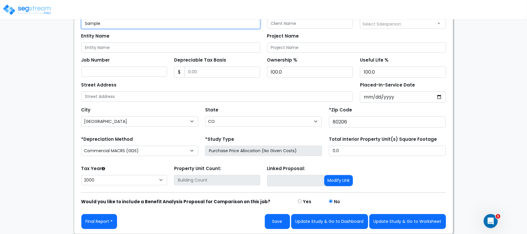
scroll to position [17, 0]
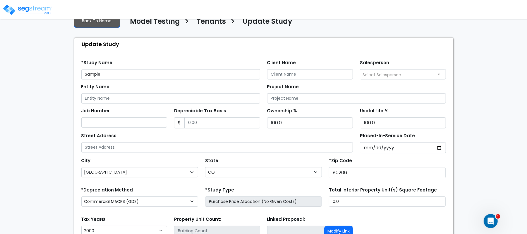
drag, startPoint x: 5, startPoint y: 43, endPoint x: 53, endPoint y: 83, distance: 62.8
click at [5, 43] on div "We are Building your Study. So please grab a coffee and let us do the heavy lif…" at bounding box center [263, 147] width 527 height 276
click at [230, 126] on input "Depreciable Tax Basis" at bounding box center [222, 122] width 76 height 11
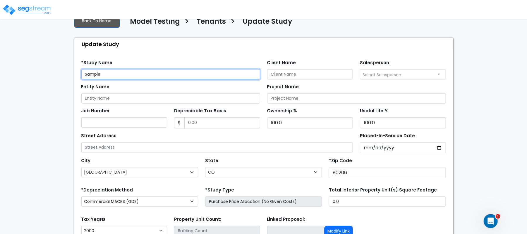
click at [140, 75] on input "Sample" at bounding box center [170, 74] width 179 height 10
type input "Dental"
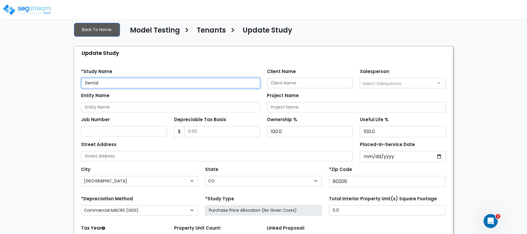
scroll to position [0, 0]
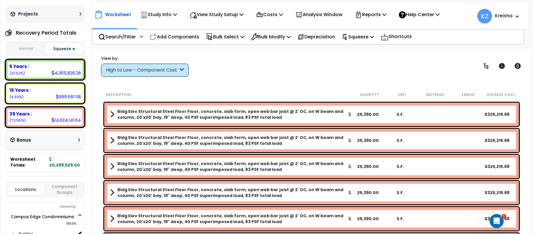
scroll to position [26, 0]
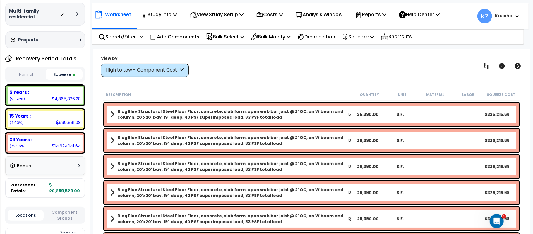
click at [24, 71] on button "Normal" at bounding box center [26, 74] width 37 height 10
click at [61, 71] on button "Squeeze" at bounding box center [64, 74] width 37 height 10
click at [25, 76] on button "Normal" at bounding box center [26, 74] width 37 height 10
click at [55, 74] on button "Squeeze" at bounding box center [64, 74] width 37 height 10
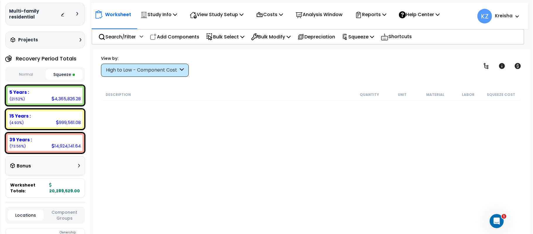
scroll to position [0, 0]
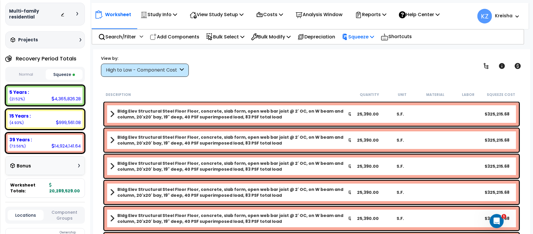
click at [366, 37] on p "Squeeze" at bounding box center [358, 37] width 32 height 8
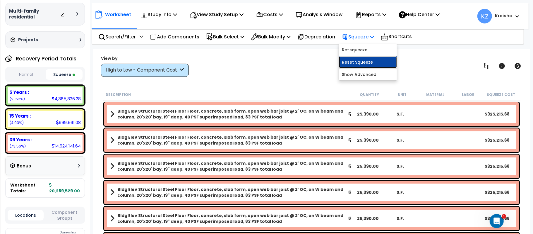
click at [369, 60] on link "Reset Squeeze" at bounding box center [368, 62] width 58 height 12
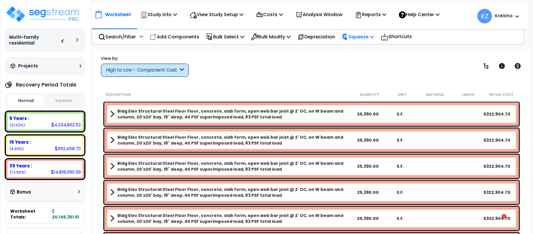
click at [363, 37] on p "Squeeze" at bounding box center [358, 37] width 32 height 8
click at [368, 43] on div "Squeeze" at bounding box center [358, 37] width 32 height 14
click at [372, 37] on p "Squeeze" at bounding box center [358, 37] width 32 height 8
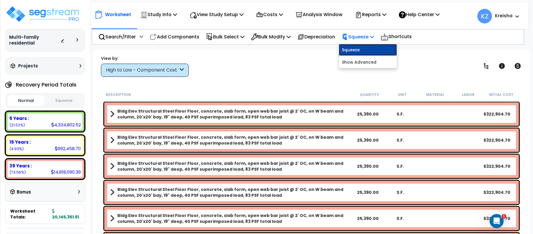
click at [364, 52] on link "Squeeze" at bounding box center [368, 50] width 58 height 12
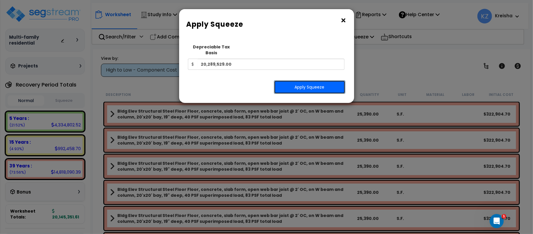
click at [323, 82] on button "Apply Squeeze" at bounding box center [309, 86] width 71 height 13
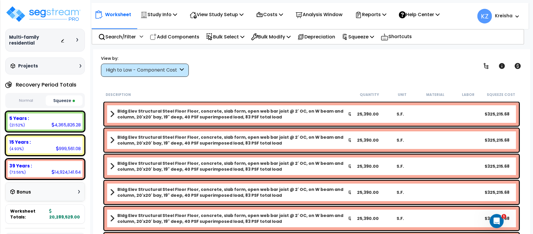
scroll to position [9, 0]
click at [366, 36] on p "Squeeze" at bounding box center [358, 37] width 32 height 8
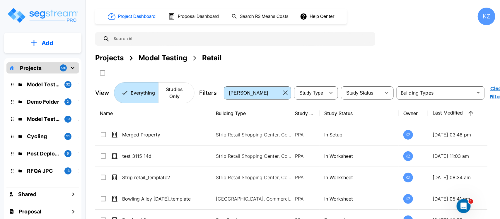
click at [39, 56] on div "Add Projects 736 Model Testing 32 Demo Folder 2 Model Testing CN 10 Cycling 91 …" at bounding box center [43, 115] width 86 height 230
click at [41, 48] on button "Add" at bounding box center [42, 43] width 77 height 17
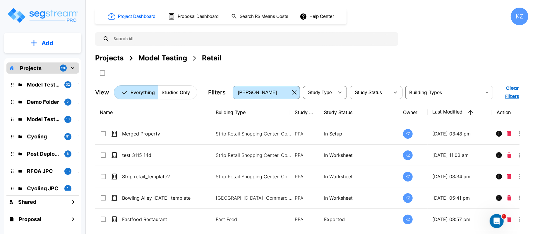
click at [62, 45] on button "Add" at bounding box center [42, 43] width 77 height 17
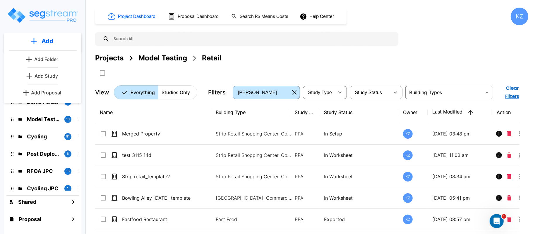
drag, startPoint x: 367, startPoint y: 67, endPoint x: 361, endPoint y: 68, distance: 5.9
click at [367, 67] on div "Projects Model Testing Retail" at bounding box center [311, 65] width 433 height 25
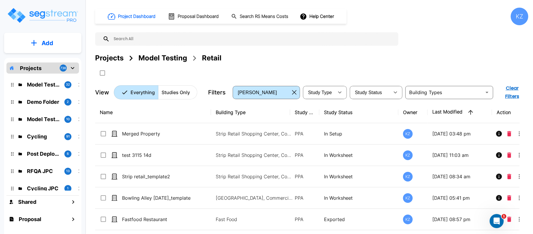
click at [111, 58] on div "Projects" at bounding box center [109, 58] width 28 height 11
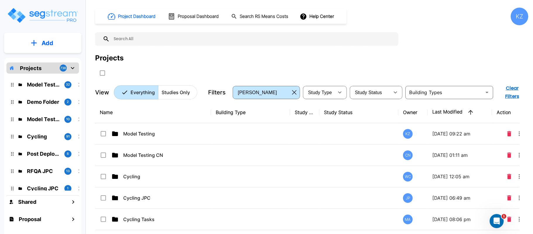
click at [11, 86] on icon "mailbox folders" at bounding box center [12, 85] width 2 height 4
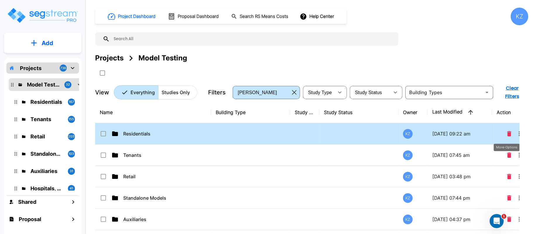
click at [520, 131] on icon "More-Options" at bounding box center [519, 133] width 1 height 5
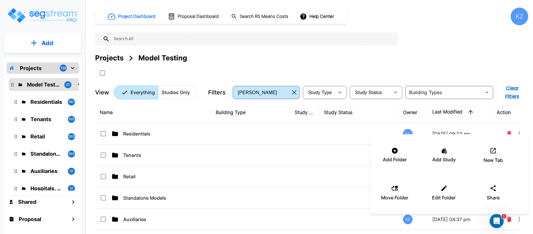
click at [434, 49] on div at bounding box center [266, 117] width 533 height 234
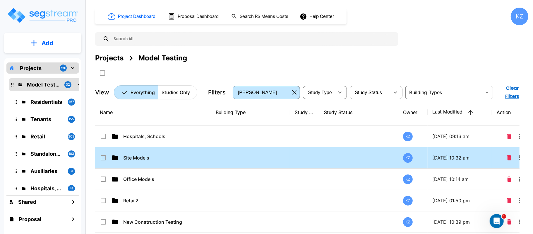
scroll to position [177, 0]
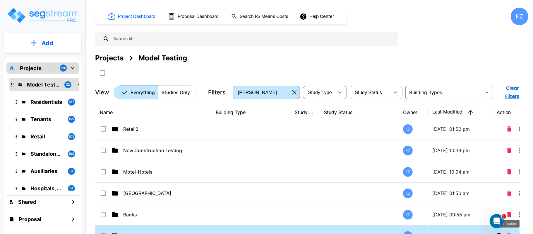
click at [519, 232] on icon "More-Options" at bounding box center [519, 235] width 7 height 7
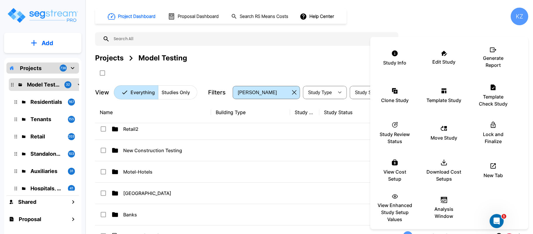
click at [306, 50] on div at bounding box center [266, 117] width 533 height 234
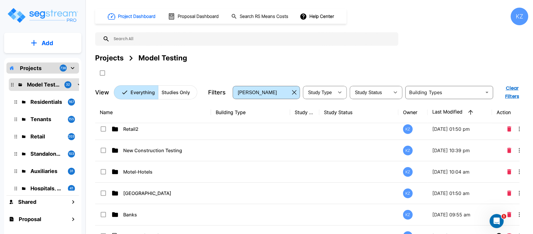
scroll to position [2, 0]
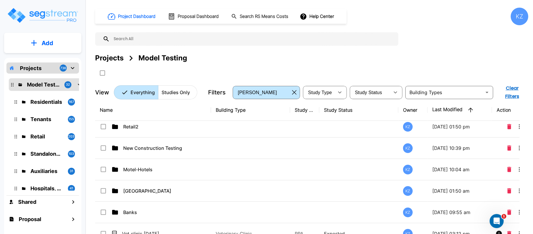
click at [56, 44] on button "Add" at bounding box center [42, 43] width 77 height 17
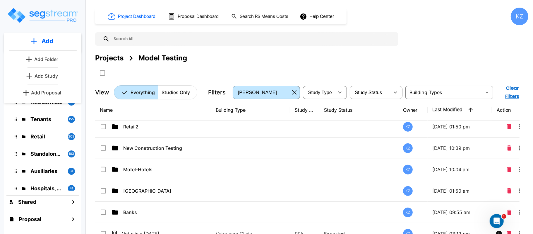
click at [41, 59] on p "Add Folder" at bounding box center [46, 59] width 24 height 7
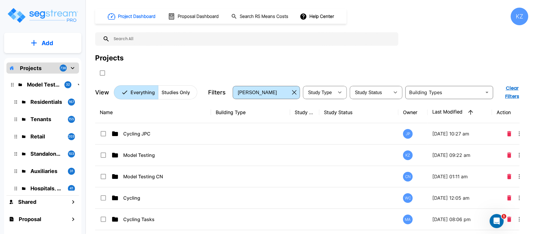
scroll to position [12, 0]
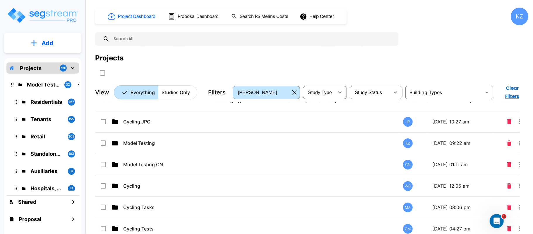
click at [43, 45] on p "Add" at bounding box center [48, 43] width 12 height 9
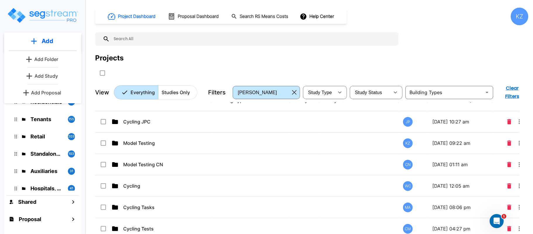
click at [45, 61] on p "Add Folder" at bounding box center [46, 59] width 24 height 7
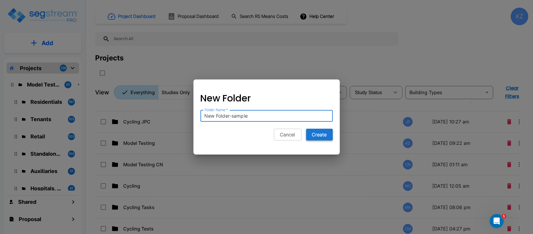
type input "New Folder-sample"
click at [308, 133] on button "Create" at bounding box center [319, 135] width 27 height 12
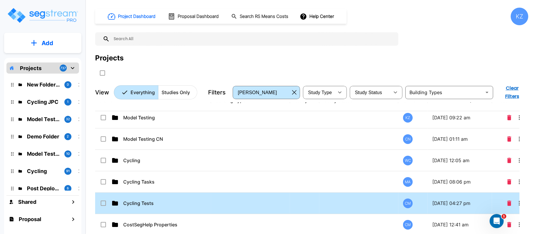
scroll to position [0, 0]
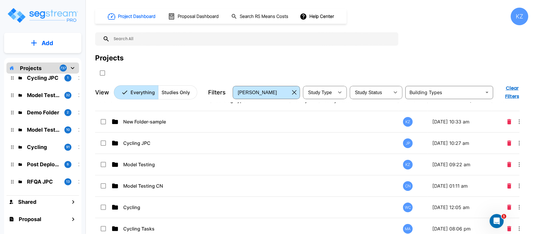
scroll to position [52, 0]
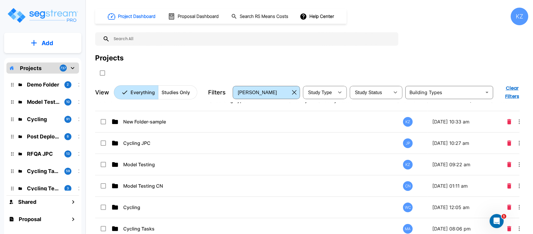
click at [74, 69] on icon "mailbox folders" at bounding box center [72, 67] width 7 height 7
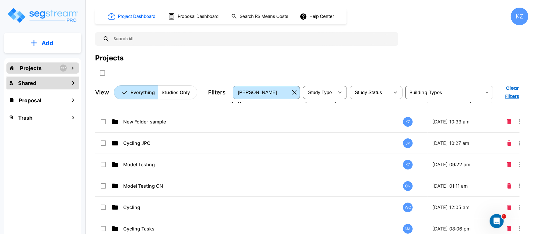
click at [74, 85] on icon "mailbox folders" at bounding box center [73, 82] width 7 height 7
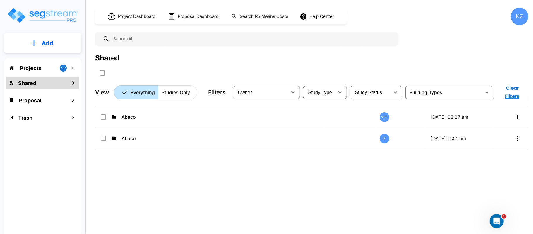
click at [73, 82] on icon "mailbox folders" at bounding box center [73, 82] width 7 height 7
click at [73, 101] on icon "mailbox folders" at bounding box center [73, 100] width 7 height 7
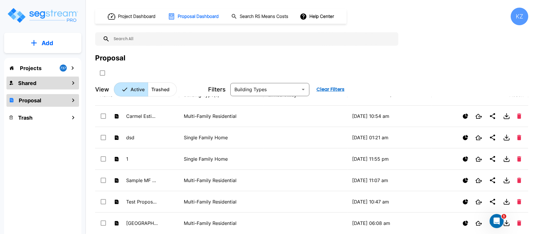
click at [70, 83] on icon "mailbox folders" at bounding box center [73, 82] width 7 height 7
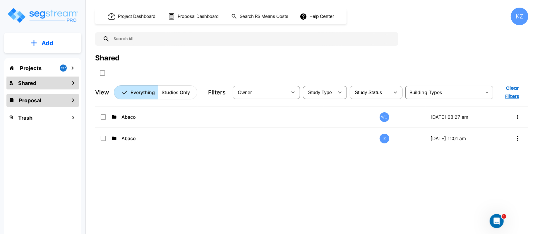
click at [54, 102] on div "Proposal" at bounding box center [42, 100] width 73 height 13
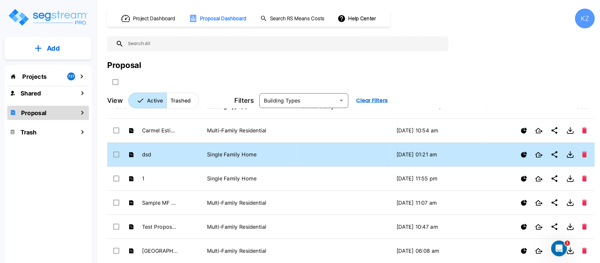
scroll to position [0, 0]
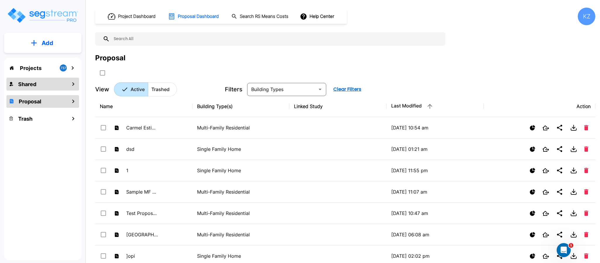
scroll to position [0, 0]
click at [32, 118] on h1 "Trash" at bounding box center [25, 119] width 14 height 8
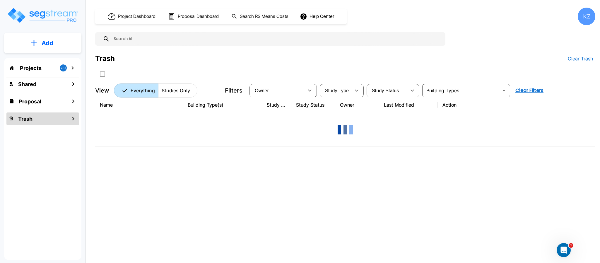
scroll to position [2, 0]
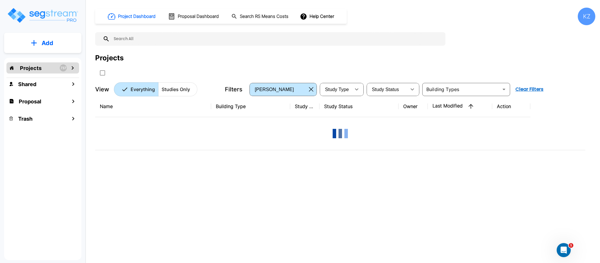
scroll to position [0, 0]
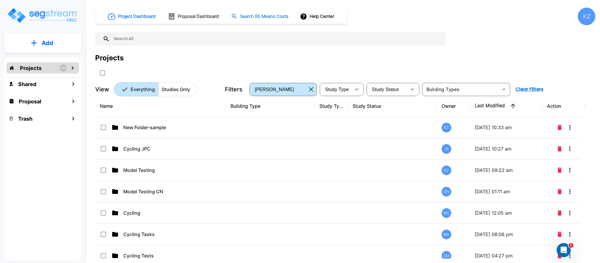
click at [255, 17] on h1 "Search RS Means Costs" at bounding box center [264, 16] width 49 height 7
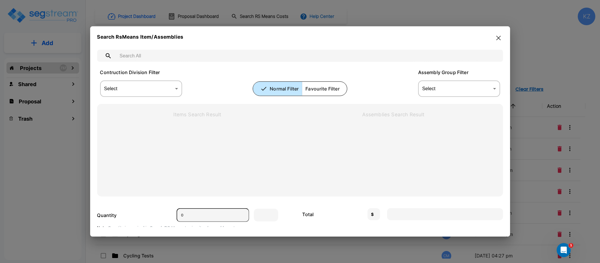
click at [498, 38] on icon "button" at bounding box center [498, 38] width 4 height 4
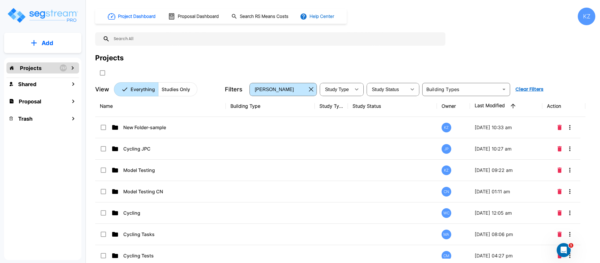
click at [329, 18] on button "Help Center" at bounding box center [318, 16] width 38 height 11
click at [436, 60] on div at bounding box center [300, 131] width 600 height 263
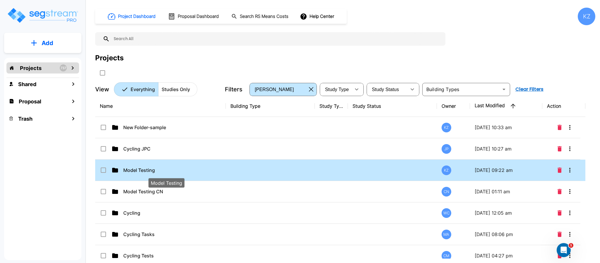
click at [161, 170] on p "Model Testing" at bounding box center [166, 170] width 87 height 7
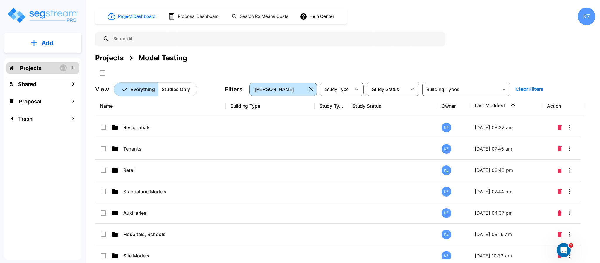
click at [390, 66] on div "Projects Model Testing" at bounding box center [345, 65] width 500 height 25
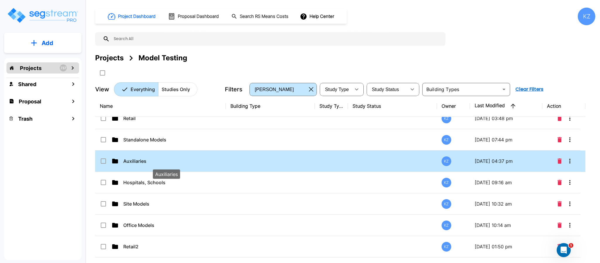
scroll to position [58, 0]
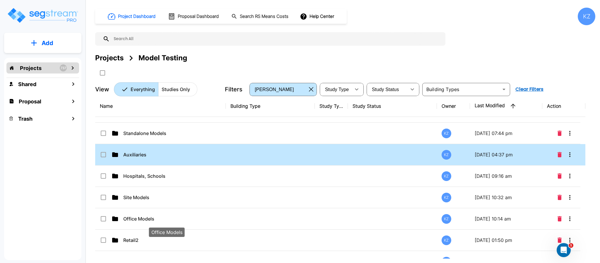
click at [156, 217] on p "Office Models" at bounding box center [166, 218] width 87 height 7
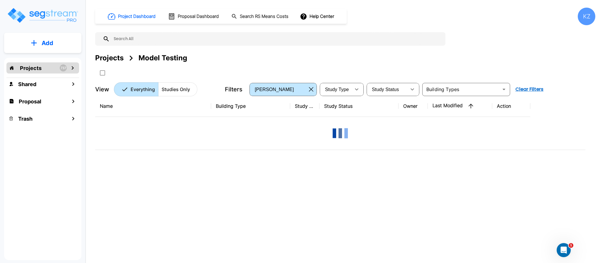
scroll to position [0, 0]
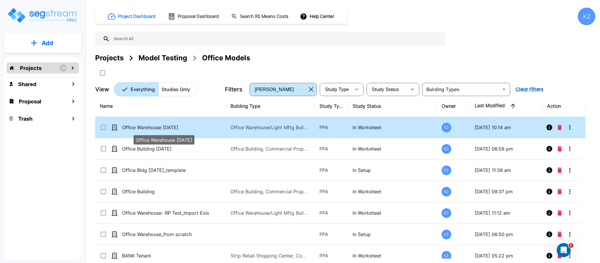
click at [164, 130] on p "Office Warehouse [DATE]" at bounding box center [165, 127] width 87 height 7
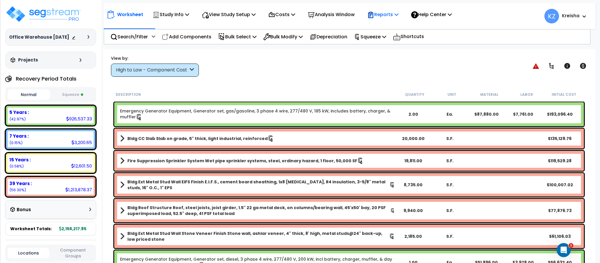
click at [390, 15] on p "Reports" at bounding box center [382, 15] width 31 height 8
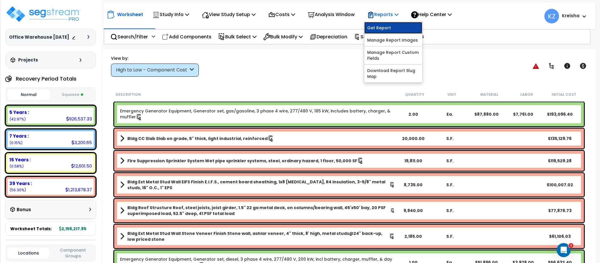
click at [388, 25] on link "Get Report" at bounding box center [393, 28] width 58 height 12
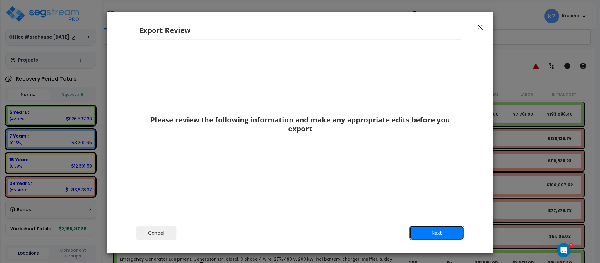
click at [433, 235] on button "Next" at bounding box center [436, 233] width 55 height 15
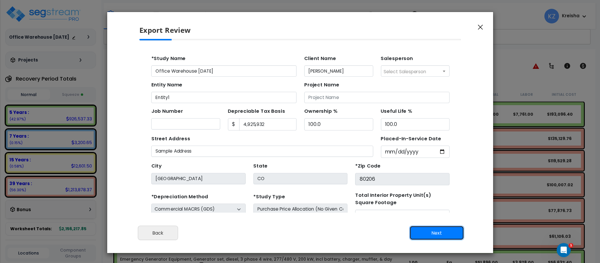
click at [433, 235] on button "Next" at bounding box center [436, 233] width 55 height 15
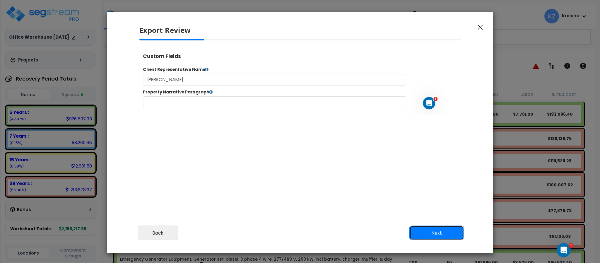
click at [433, 235] on button "Next" at bounding box center [436, 233] width 55 height 15
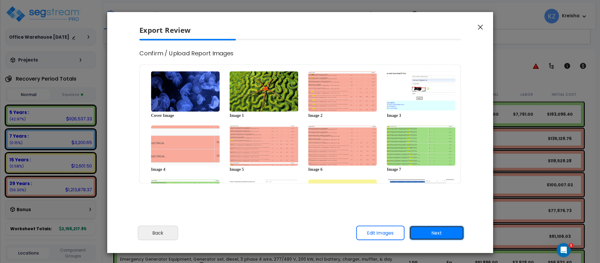
click at [433, 235] on button "Next" at bounding box center [436, 233] width 55 height 15
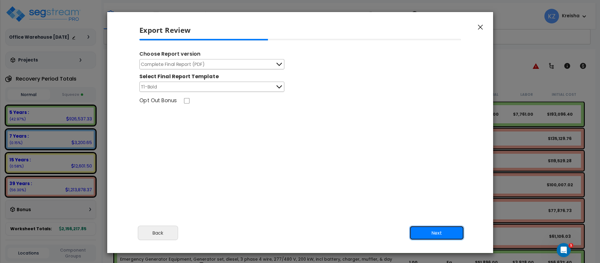
scroll to position [239, 15]
click at [433, 235] on button "Next" at bounding box center [436, 233] width 55 height 15
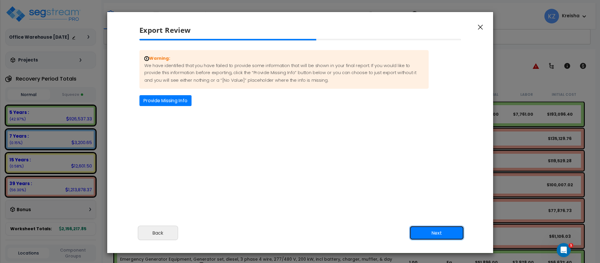
click at [433, 235] on button "Next" at bounding box center [436, 233] width 55 height 15
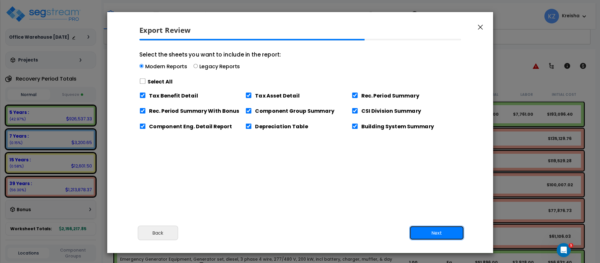
click at [433, 235] on button "Next" at bounding box center [436, 233] width 55 height 15
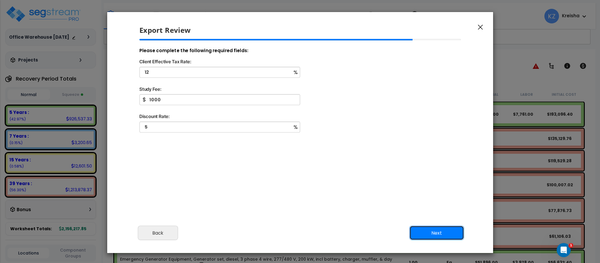
click at [433, 235] on button "Next" at bounding box center [436, 233] width 55 height 15
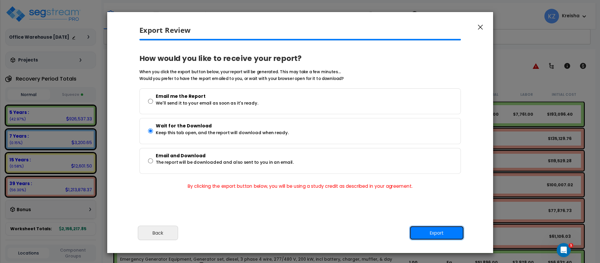
click at [433, 235] on button "Export" at bounding box center [436, 233] width 55 height 15
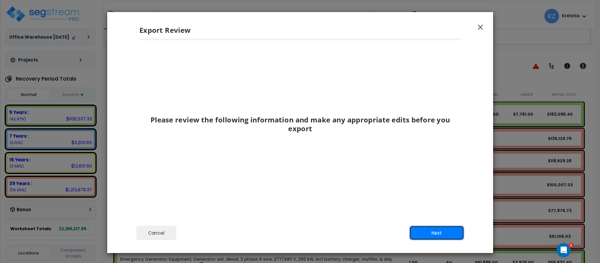
click at [420, 229] on button "Next" at bounding box center [436, 233] width 55 height 15
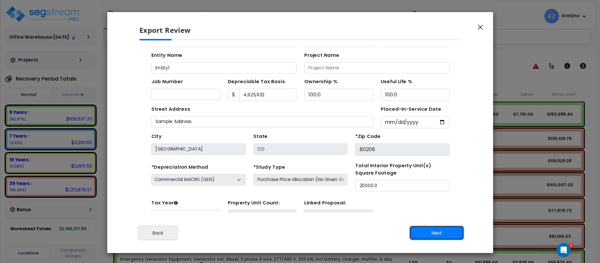
click at [420, 229] on button "Next" at bounding box center [436, 233] width 55 height 15
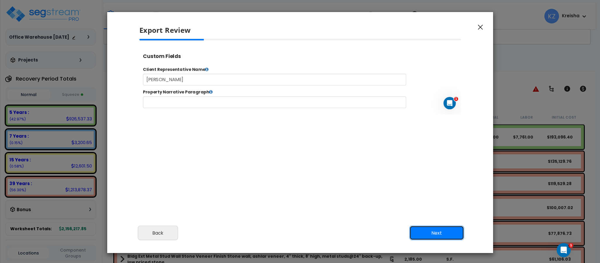
scroll to position [0, 0]
click at [420, 229] on button "Next" at bounding box center [436, 233] width 55 height 15
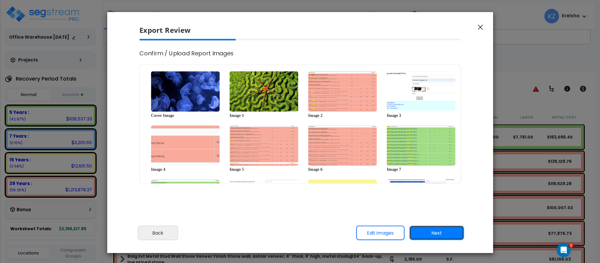
click at [420, 229] on button "Next" at bounding box center [436, 233] width 55 height 15
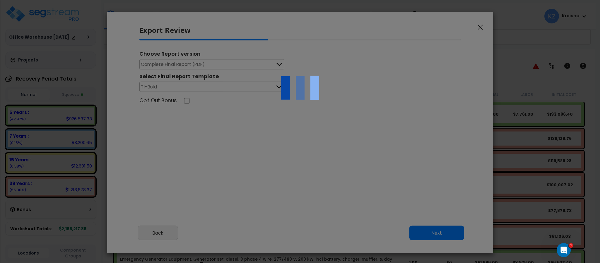
select select "2019"
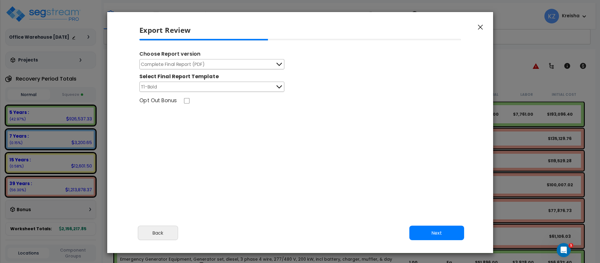
click at [426, 230] on button "Next" at bounding box center [436, 233] width 55 height 15
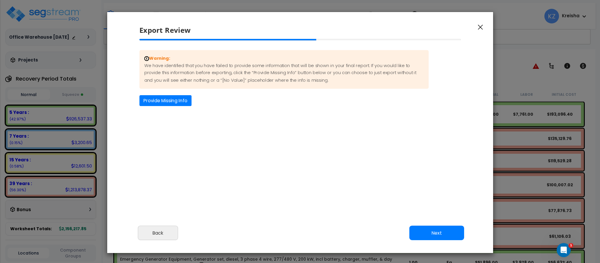
click at [426, 230] on button "Next" at bounding box center [436, 233] width 55 height 15
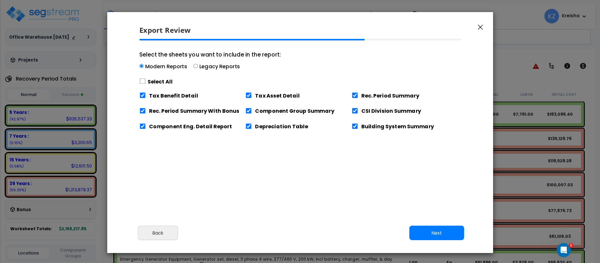
click at [426, 230] on button "Next" at bounding box center [436, 233] width 55 height 15
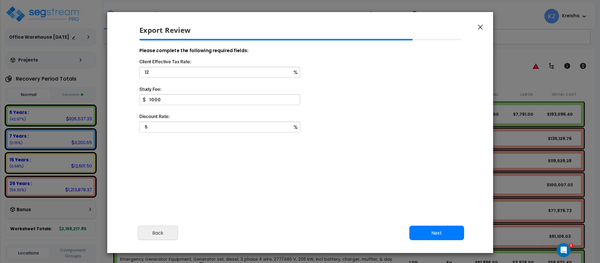
click at [426, 230] on button "Next" at bounding box center [436, 233] width 55 height 15
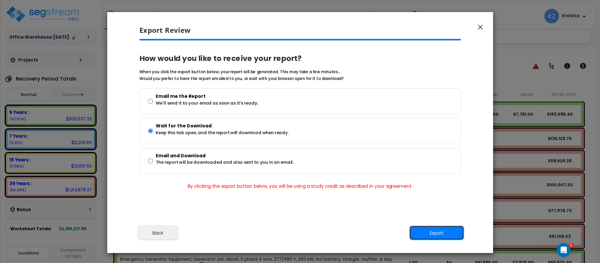
click at [426, 230] on button "Export" at bounding box center [436, 233] width 55 height 15
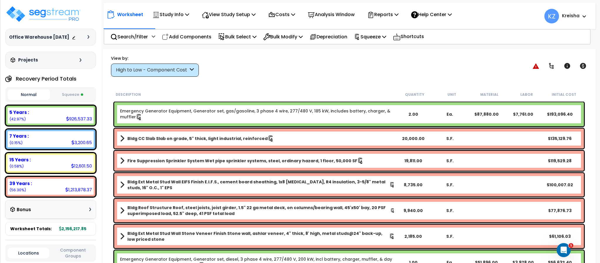
click at [240, 78] on div "Worksheet Study Info Study Setup Add Property Unit Template study Clone study KZ" at bounding box center [349, 180] width 492 height 263
